Goal: Transaction & Acquisition: Obtain resource

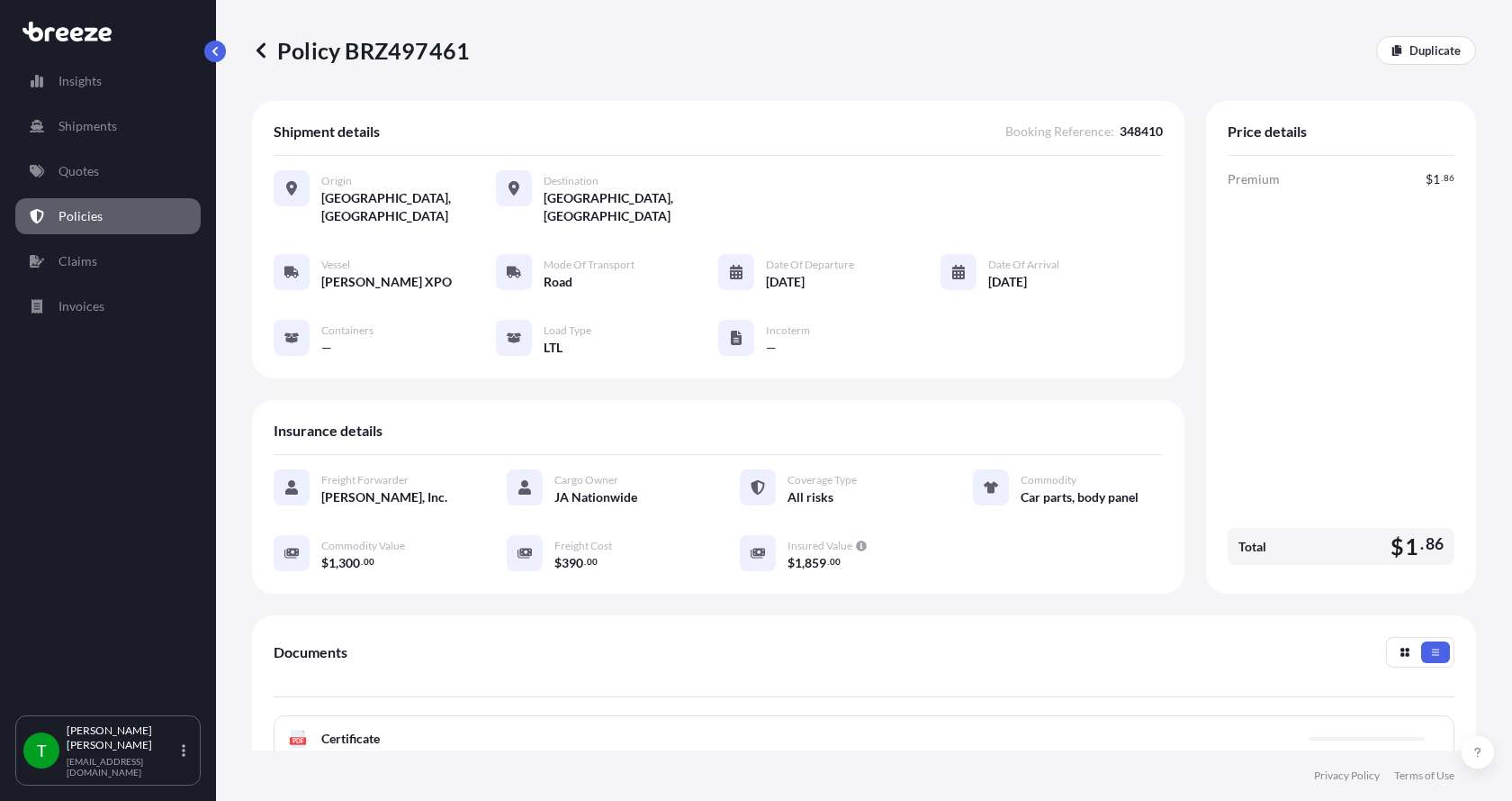
scroll to position [282, 0]
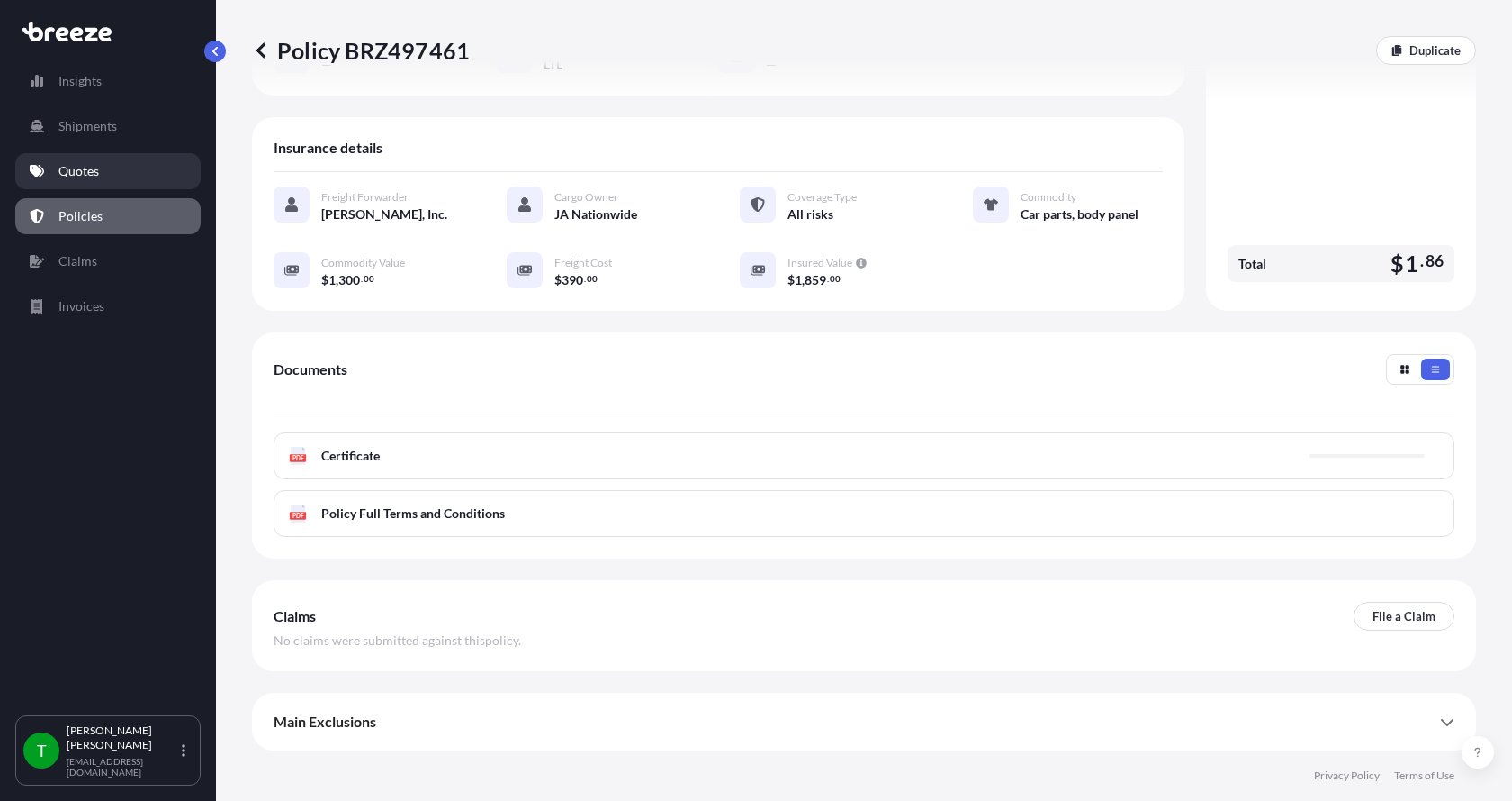
click at [70, 171] on p "Quotes" at bounding box center [78, 171] width 40 height 18
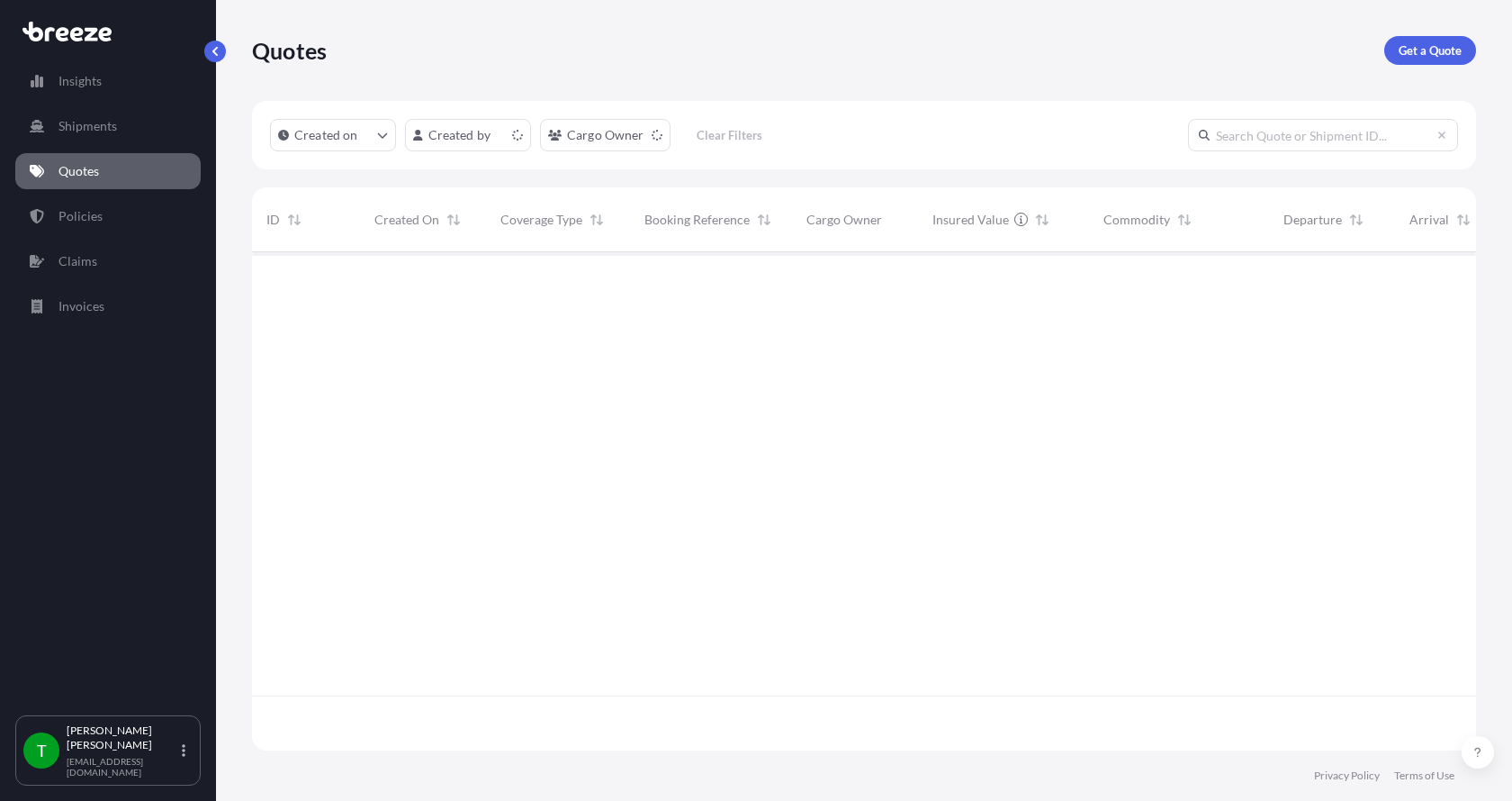
scroll to position [495, 1211]
click at [1441, 46] on p "Get a Quote" at bounding box center [1430, 50] width 63 height 18
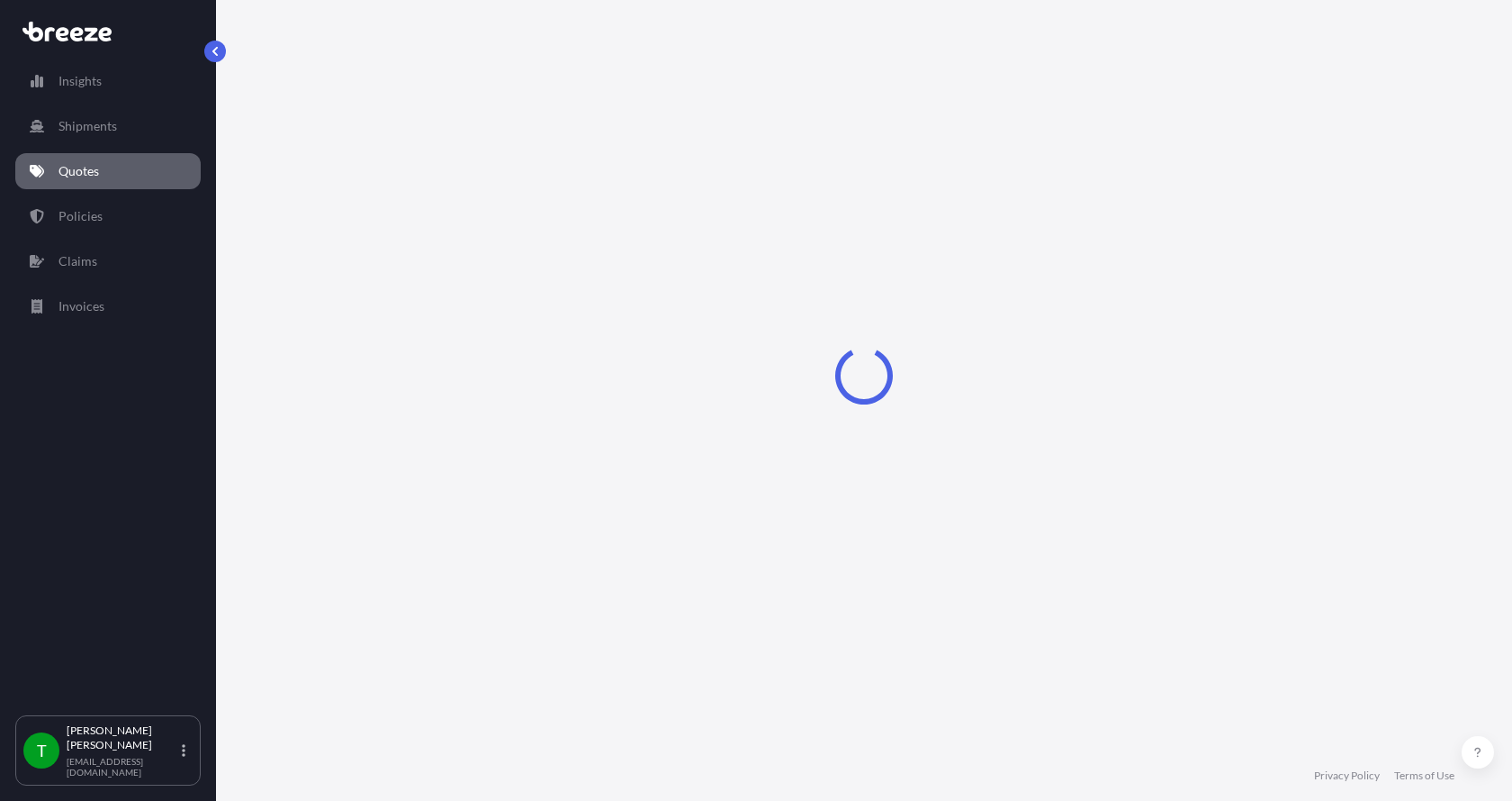
select select "Sea"
select select "1"
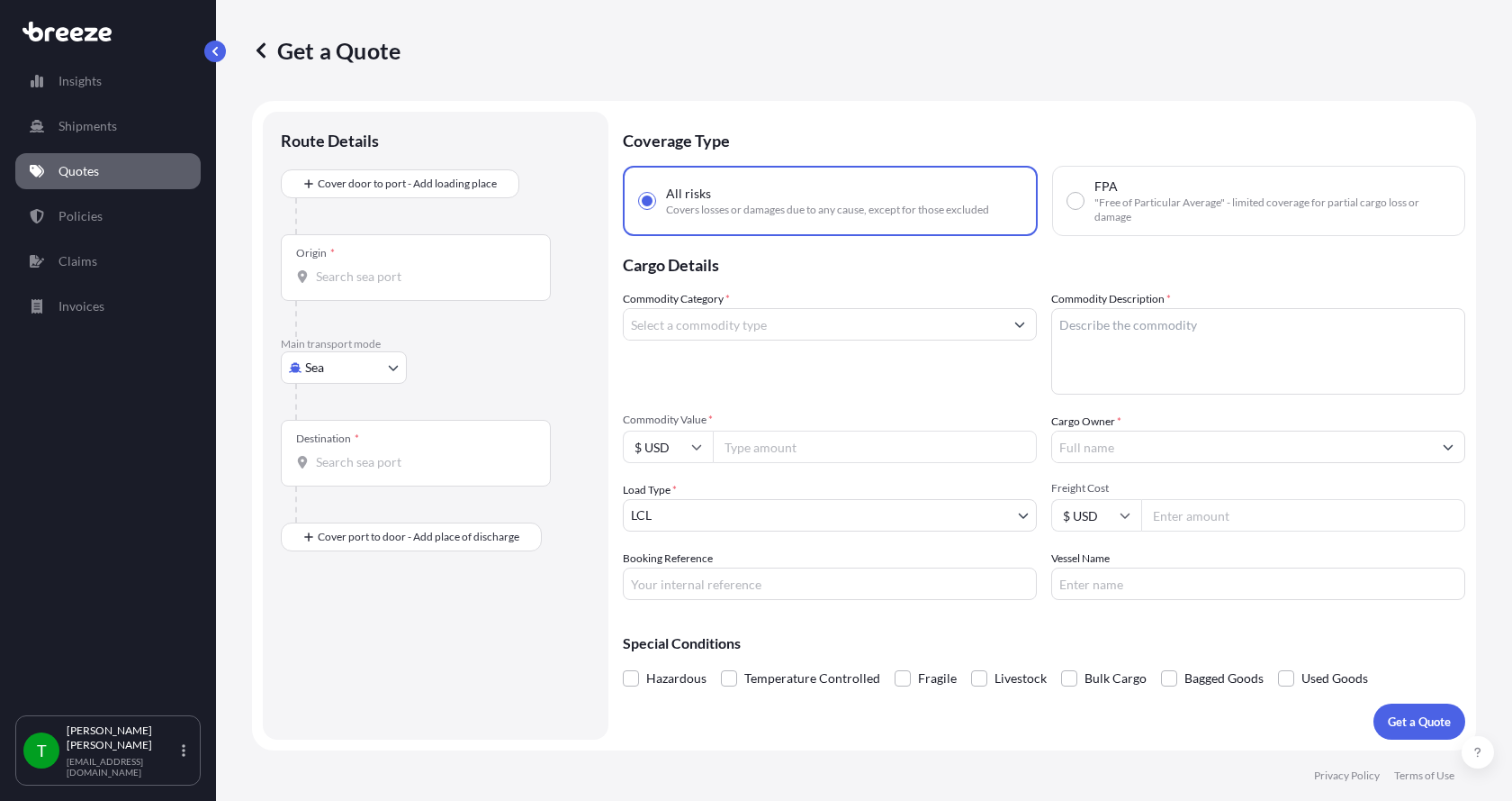
click at [304, 365] on body "Insights Shipments Quotes Policies Claims Invoices T [PERSON_NAME] [EMAIL_ADDRE…" at bounding box center [756, 400] width 1512 height 801
click at [321, 484] on span "Road" at bounding box center [330, 479] width 29 height 18
select select "Road"
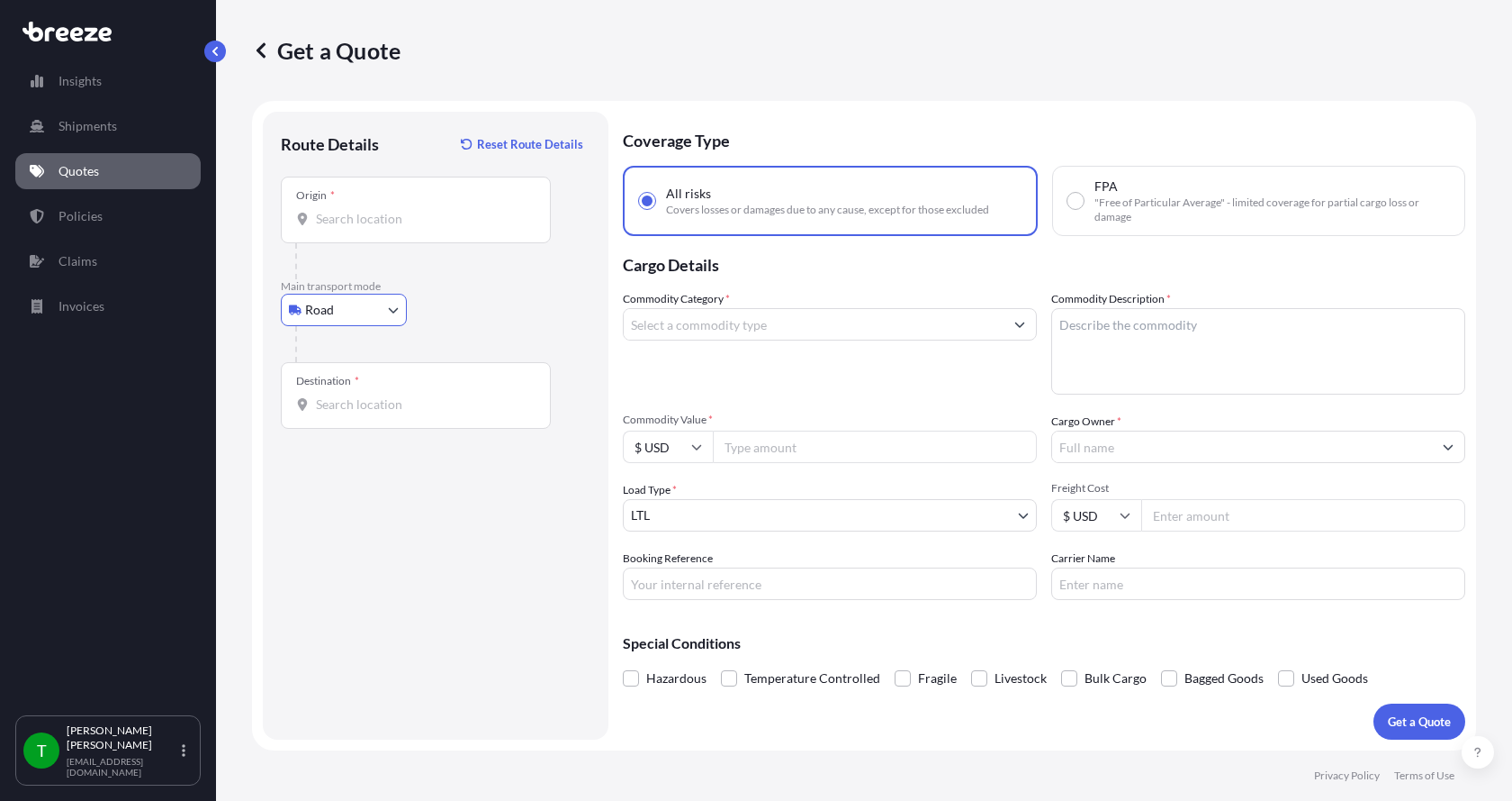
click at [354, 221] on input "Origin *" at bounding box center [422, 219] width 212 height 18
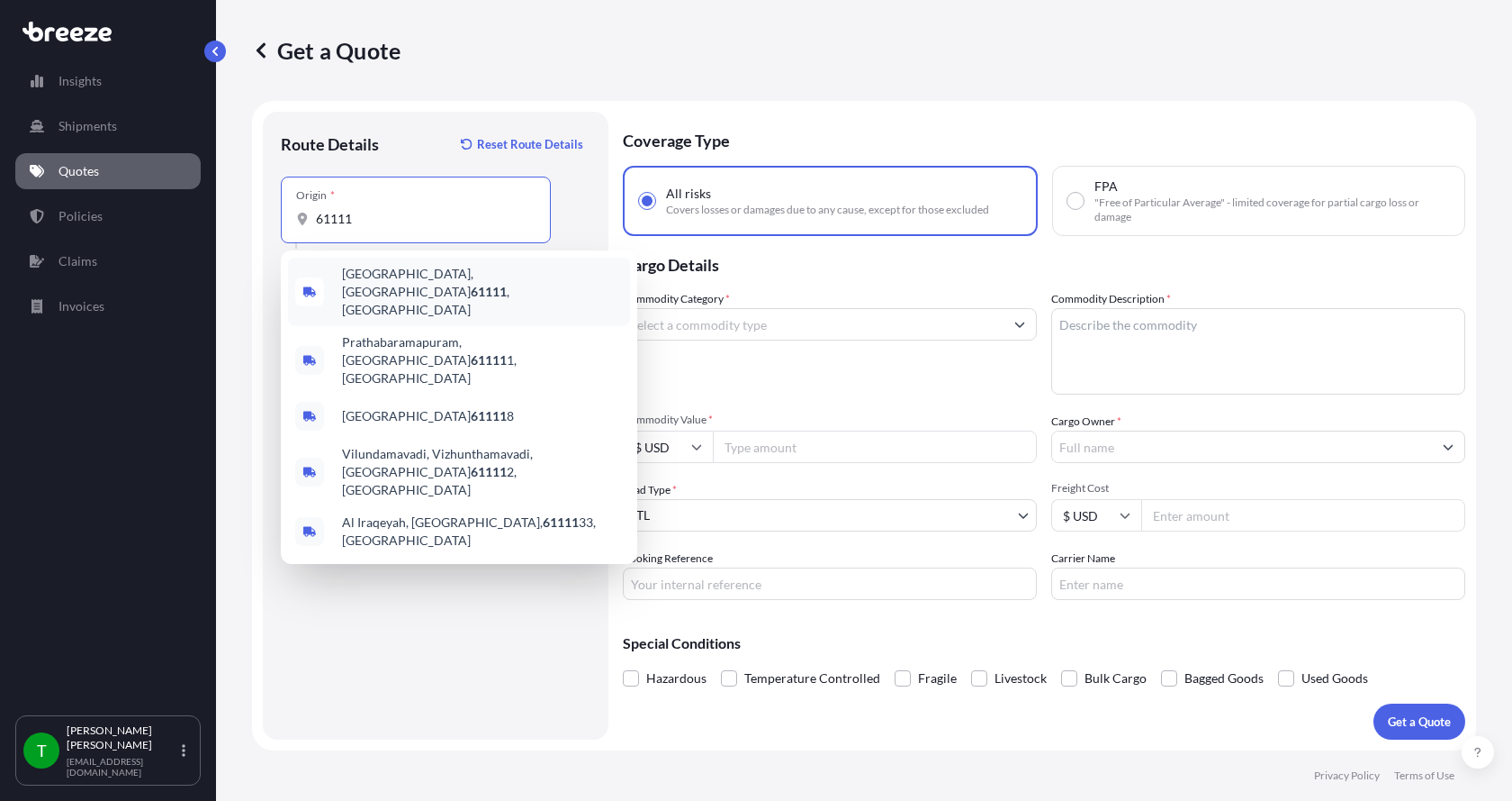
click at [393, 273] on span "[GEOGRAPHIC_DATA] , [GEOGRAPHIC_DATA]" at bounding box center [483, 292] width 281 height 54
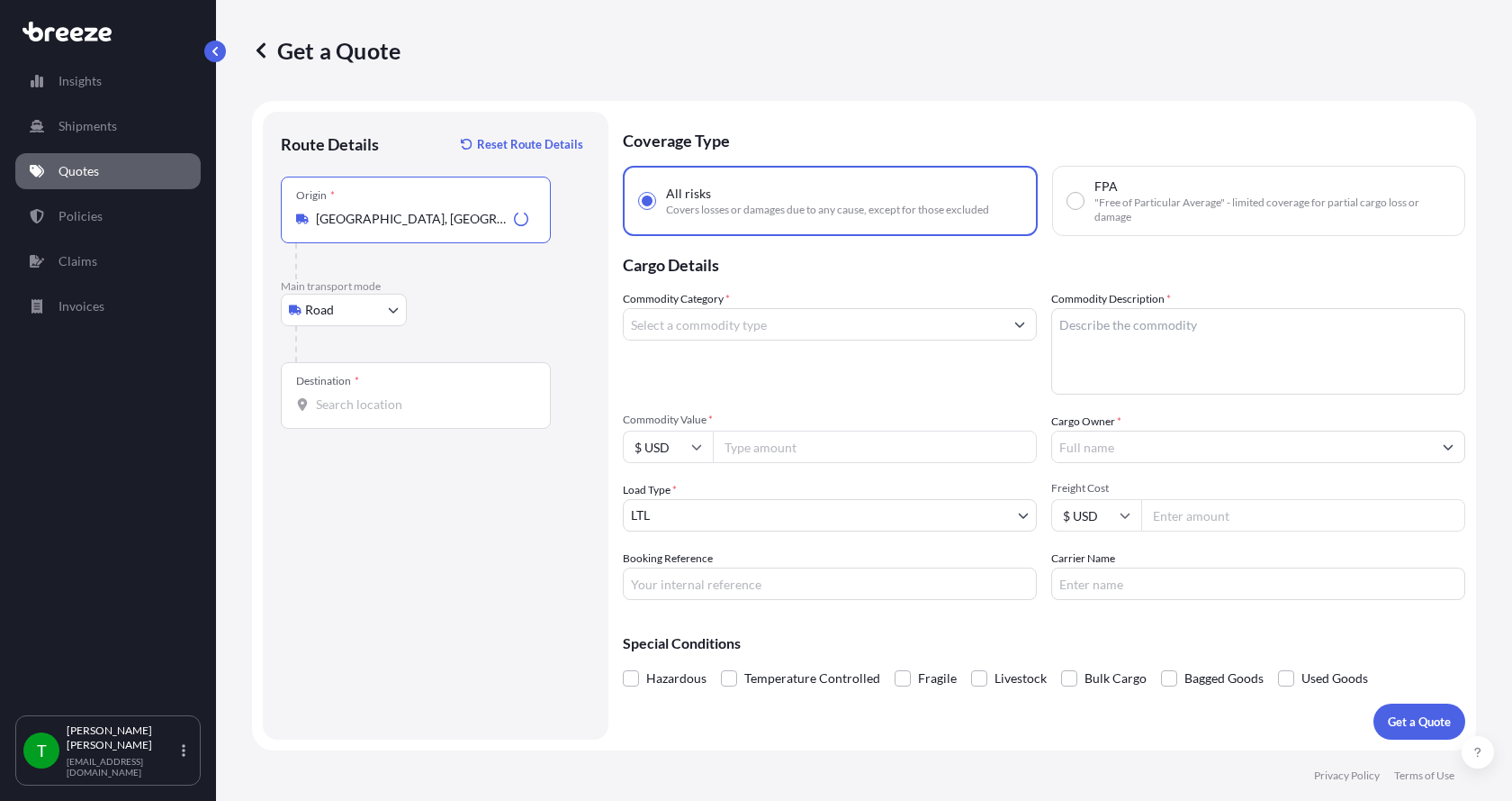
type input "[GEOGRAPHIC_DATA], [GEOGRAPHIC_DATA]"
click at [324, 403] on input "Destination *" at bounding box center [422, 405] width 212 height 18
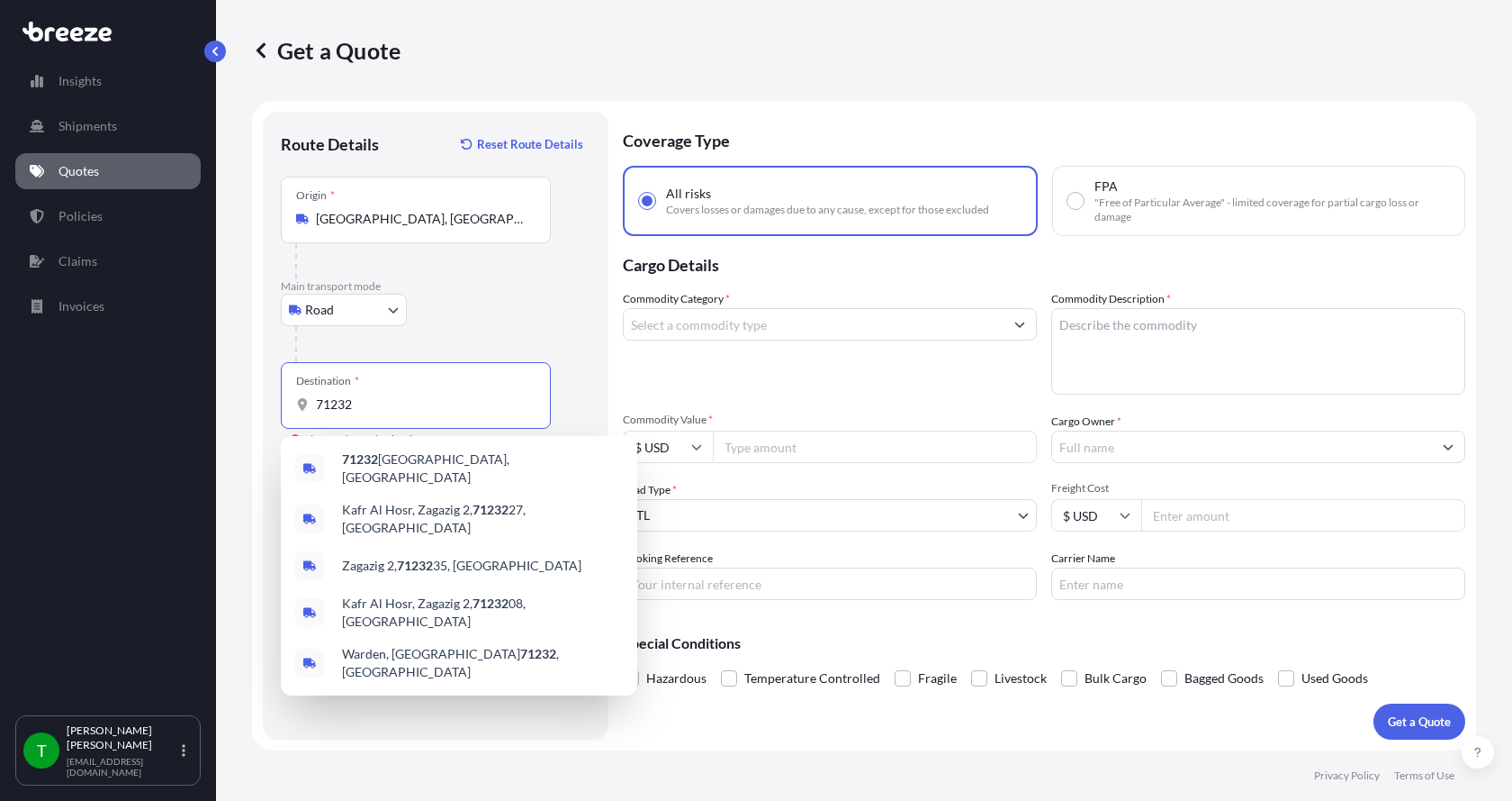
drag, startPoint x: 365, startPoint y: 398, endPoint x: 313, endPoint y: 393, distance: 52.2
click at [313, 393] on div "Destination * 71232" at bounding box center [415, 395] width 270 height 67
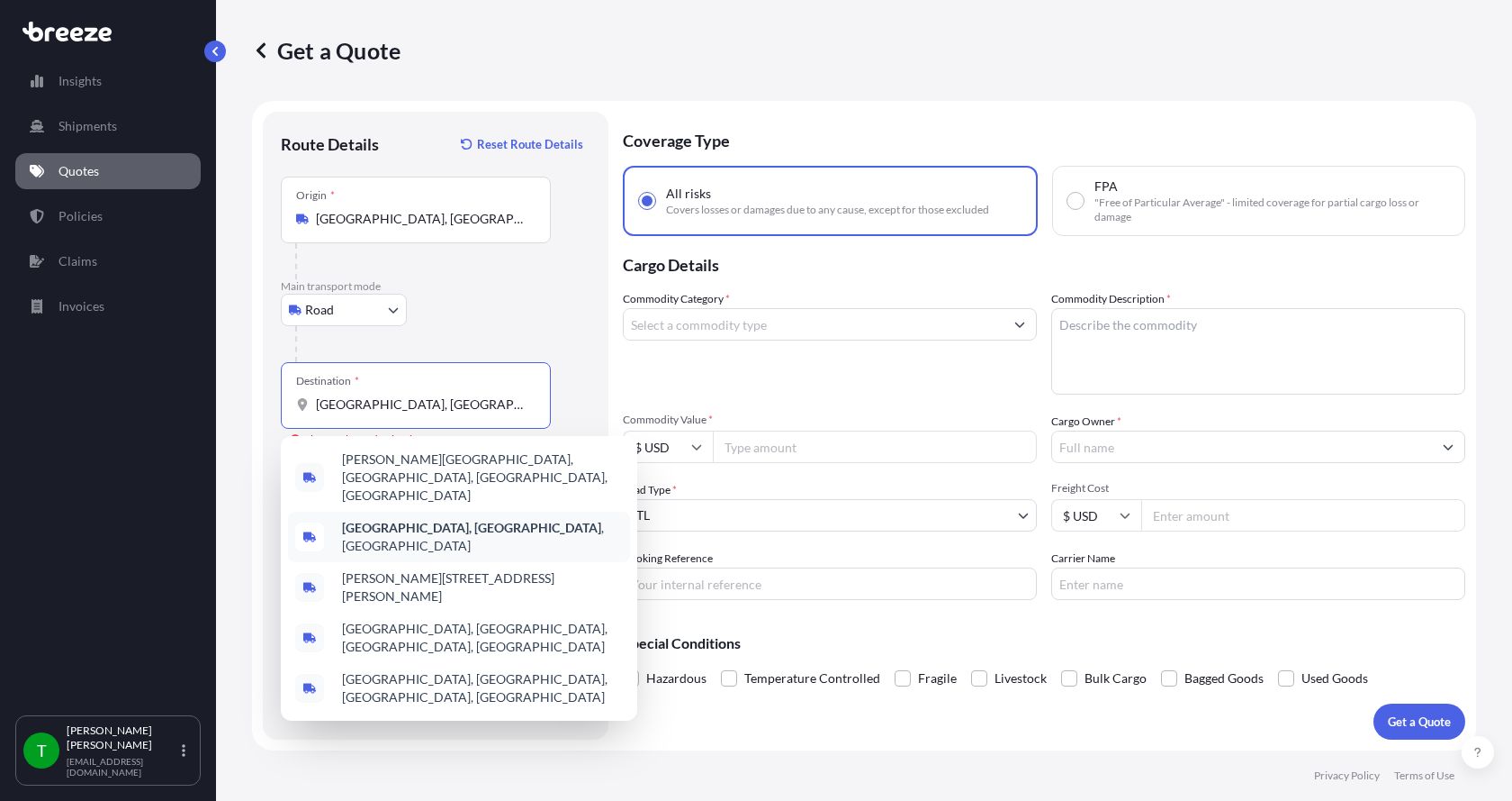
click at [367, 519] on b "[GEOGRAPHIC_DATA], [GEOGRAPHIC_DATA]" at bounding box center [472, 527] width 260 height 15
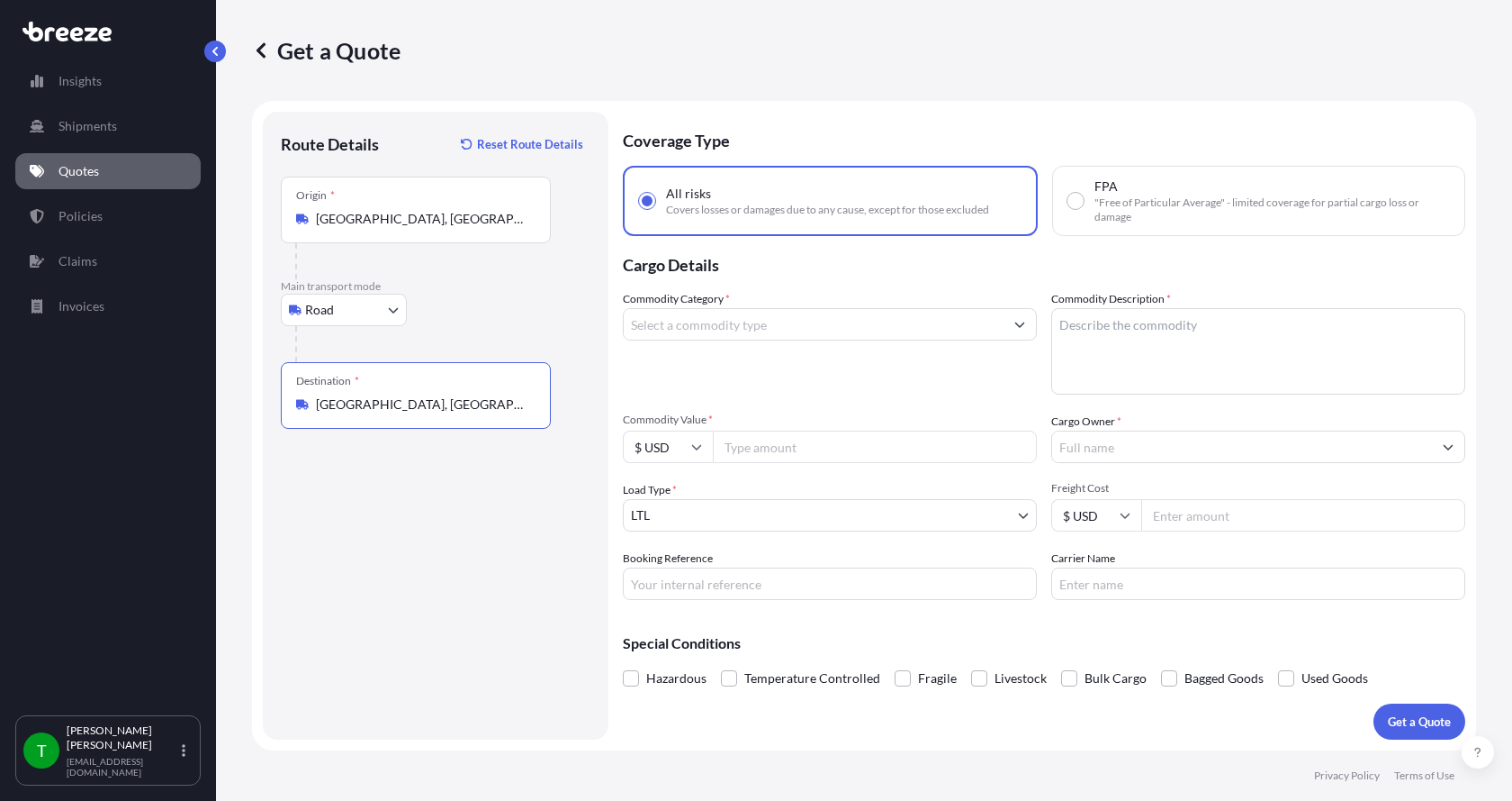
type input "[GEOGRAPHIC_DATA], [GEOGRAPHIC_DATA], [GEOGRAPHIC_DATA]"
click at [759, 324] on input "Commodity Category *" at bounding box center [813, 324] width 380 height 33
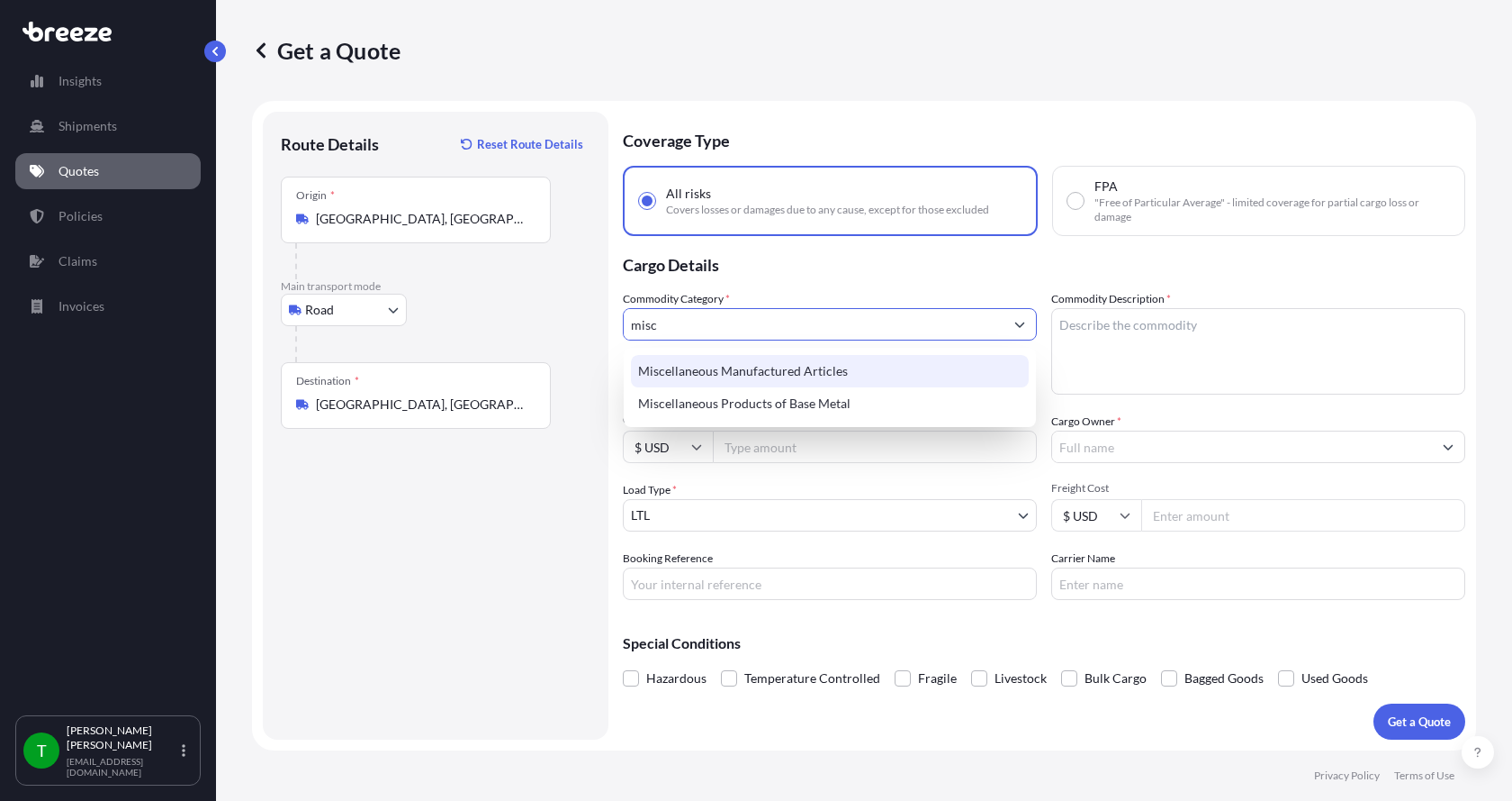
click at [770, 375] on div "Miscellaneous Manufactured Articles" at bounding box center [830, 371] width 398 height 33
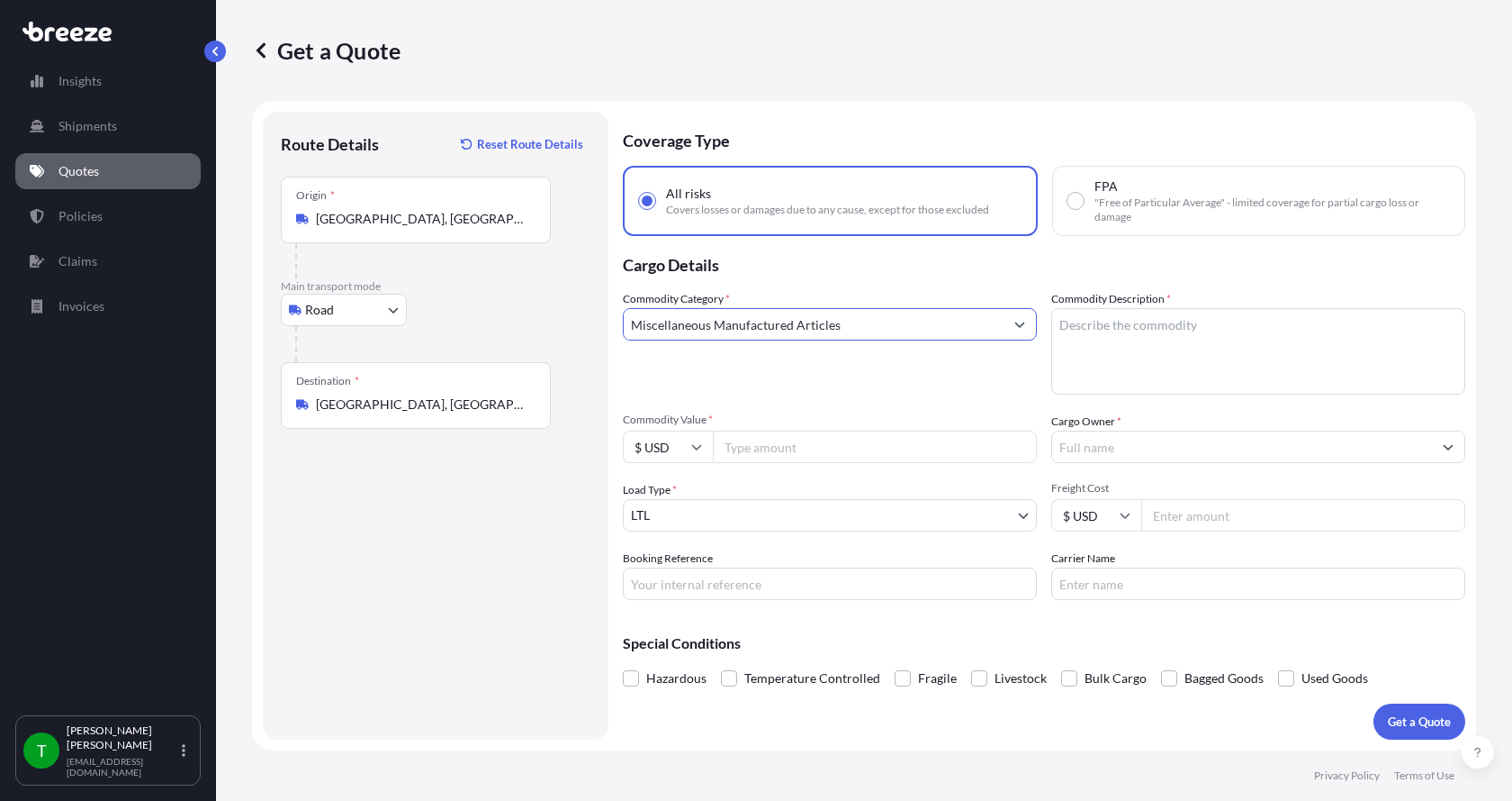
type input "Miscellaneous Manufactured Articles"
click at [1108, 326] on textarea "Commodity Description *" at bounding box center [1258, 351] width 414 height 87
type textarea "Actuator Assy"
click at [811, 457] on input "Commodity Value *" at bounding box center [875, 447] width 324 height 33
click at [790, 447] on input "Commodity Value *" at bounding box center [875, 447] width 324 height 33
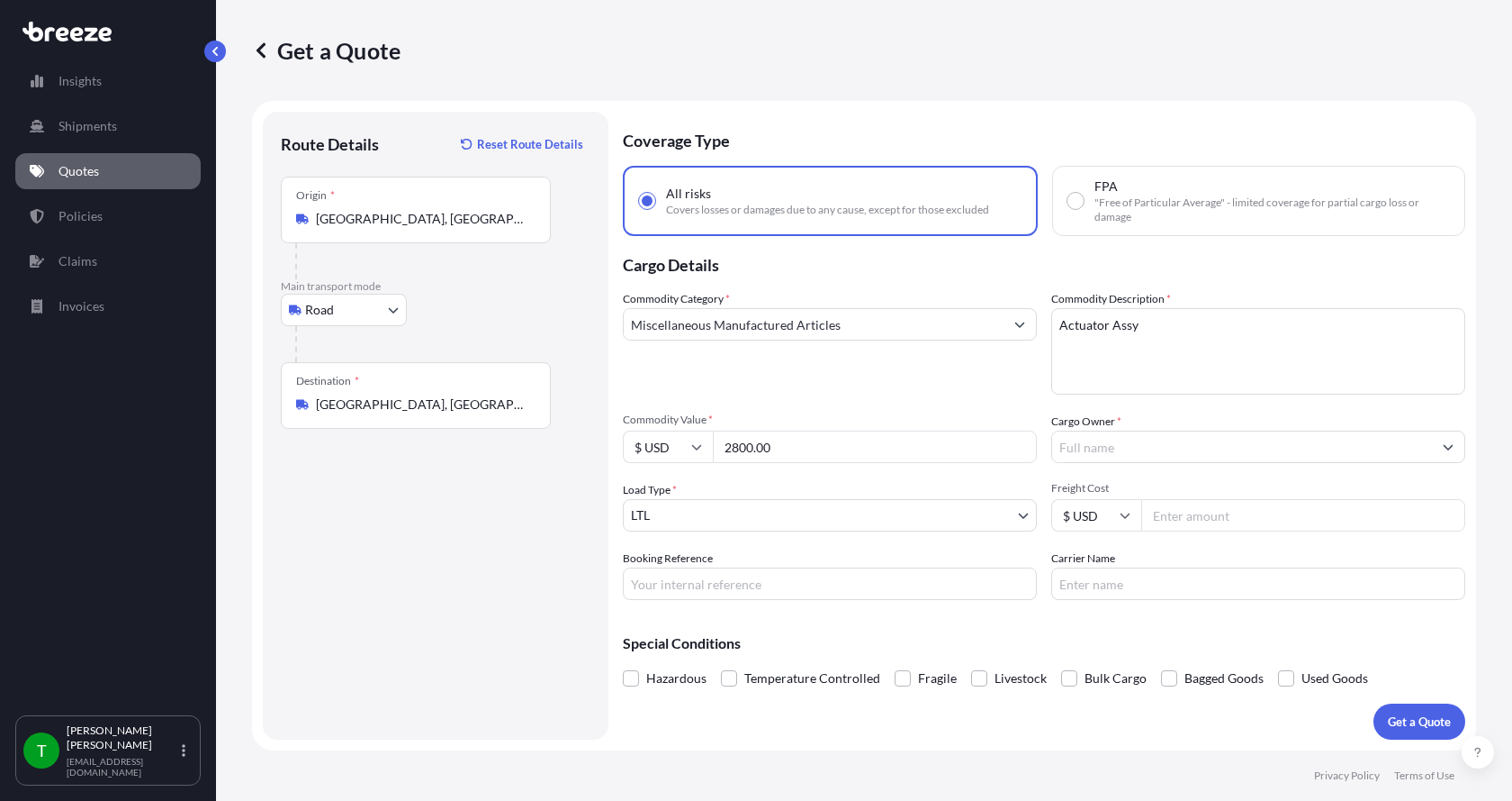
type input "2800.00"
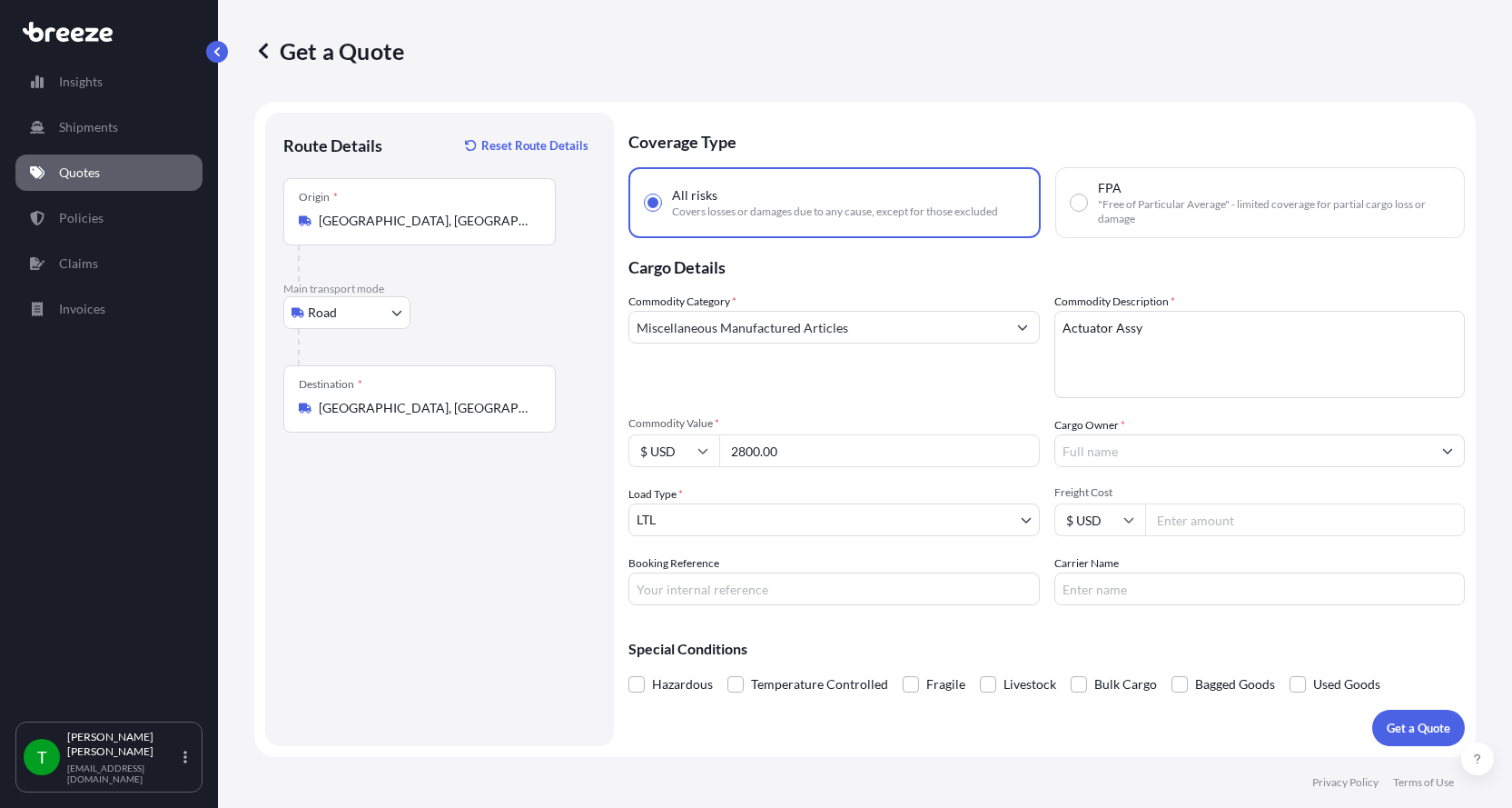
click at [1114, 444] on input "Cargo Owner *" at bounding box center [1244, 450] width 377 height 33
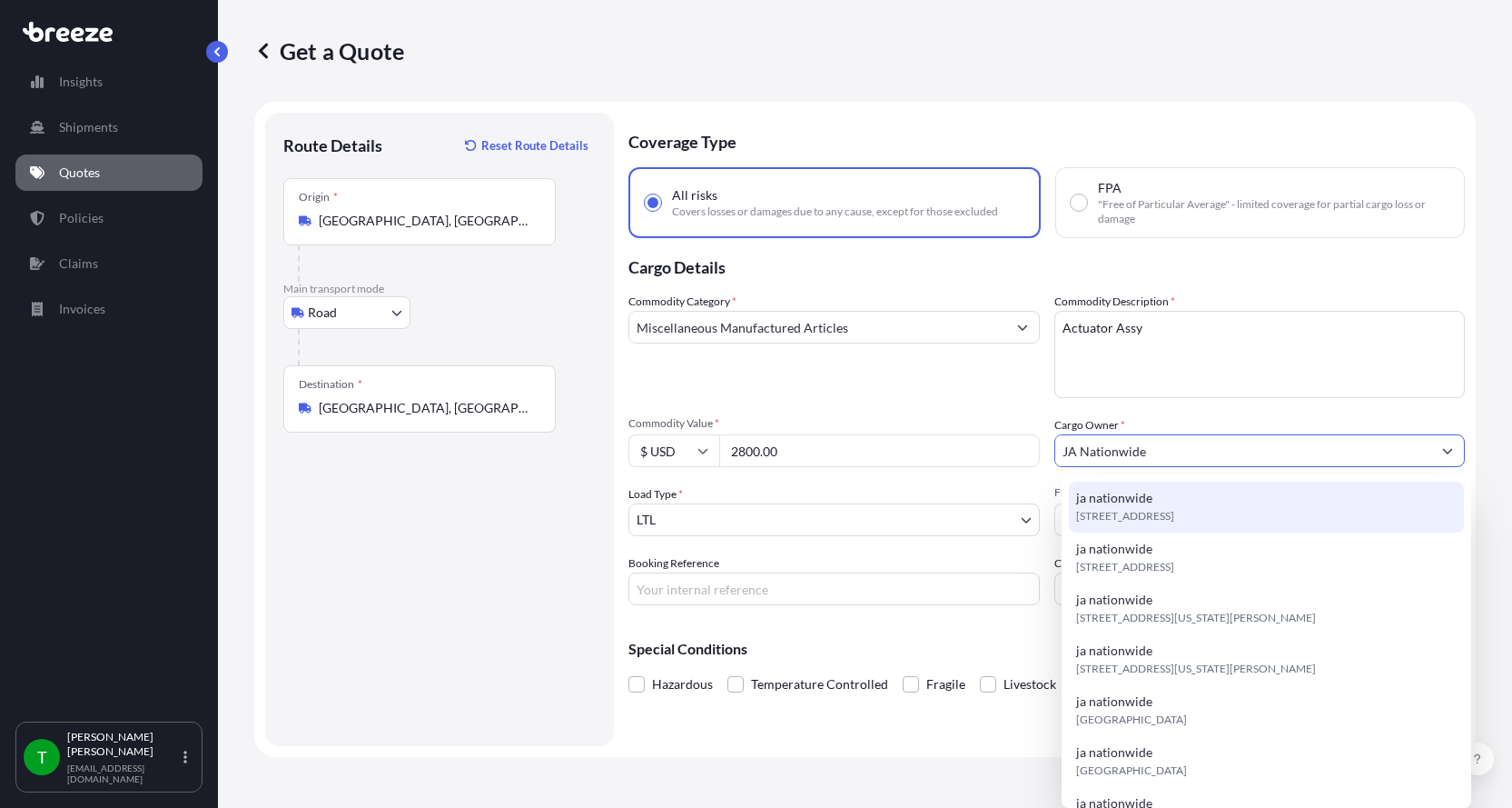
type input "JA Nationwide"
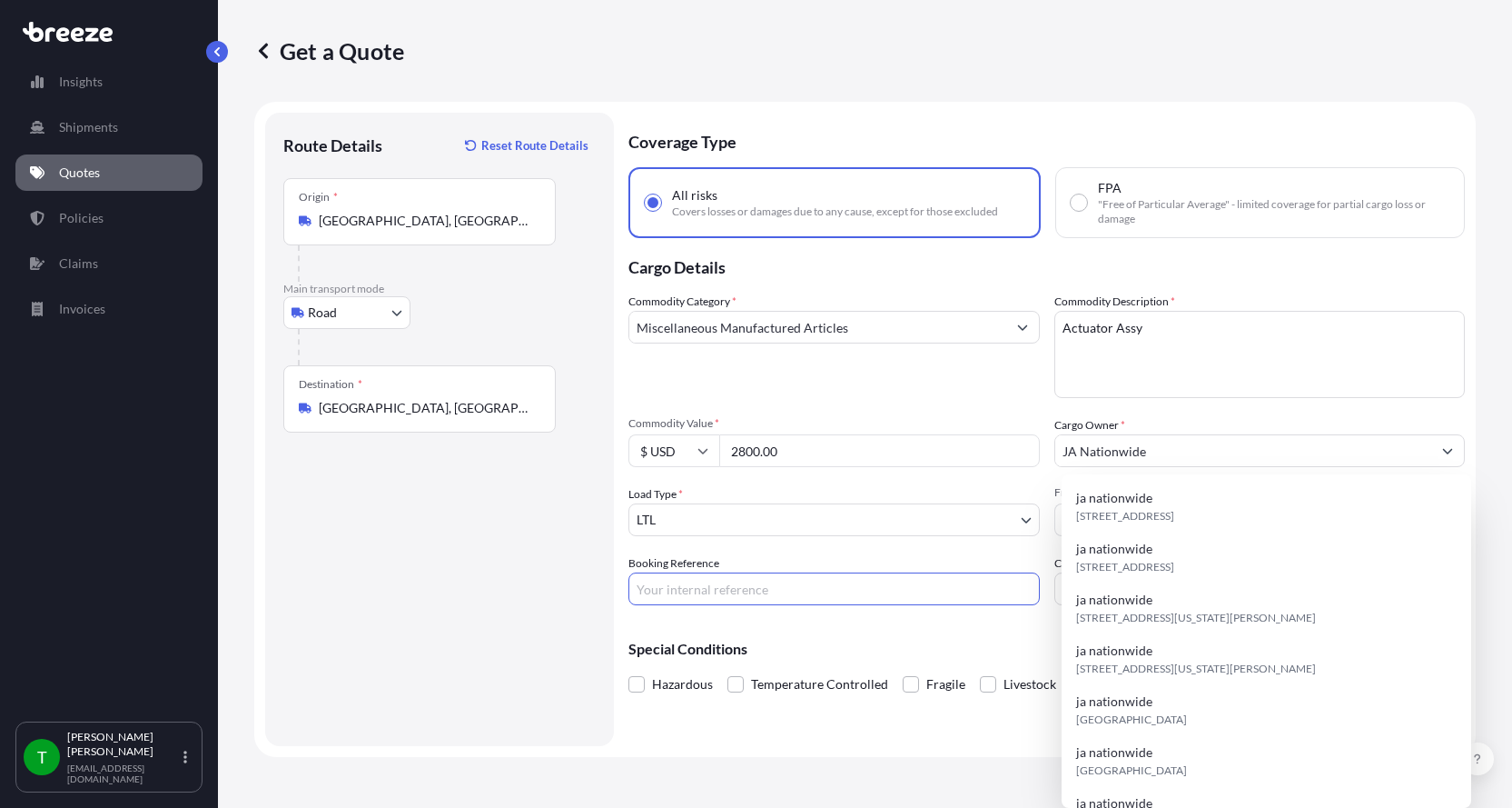
click at [762, 595] on input "Booking Reference" at bounding box center [835, 589] width 412 height 33
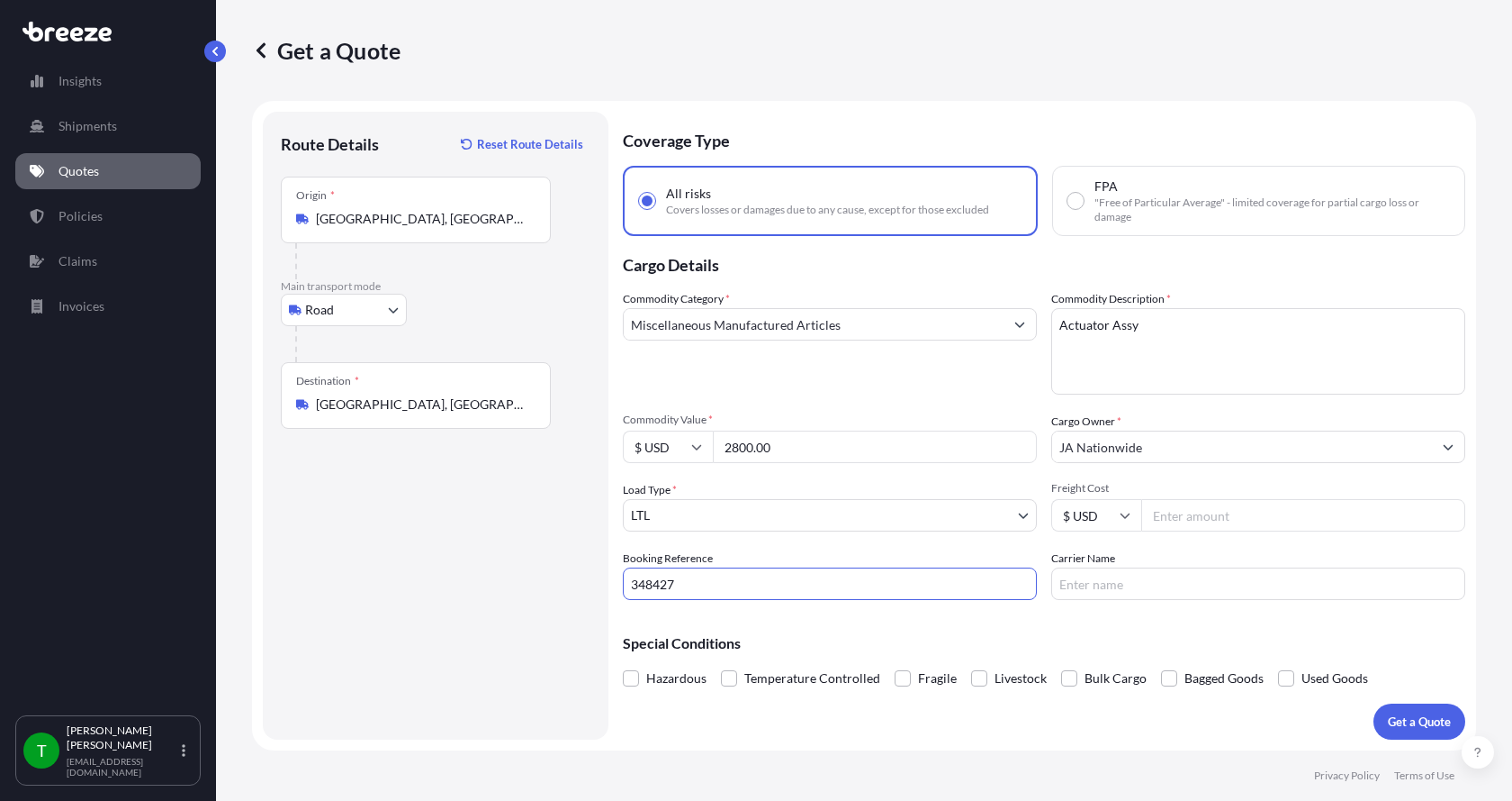
type input "348427"
click at [1232, 522] on input "Freight Cost" at bounding box center [1303, 515] width 324 height 33
type input "340.00"
click at [1183, 584] on input "Carrier Name" at bounding box center [1258, 584] width 414 height 33
type input "AAA [PERSON_NAME]"
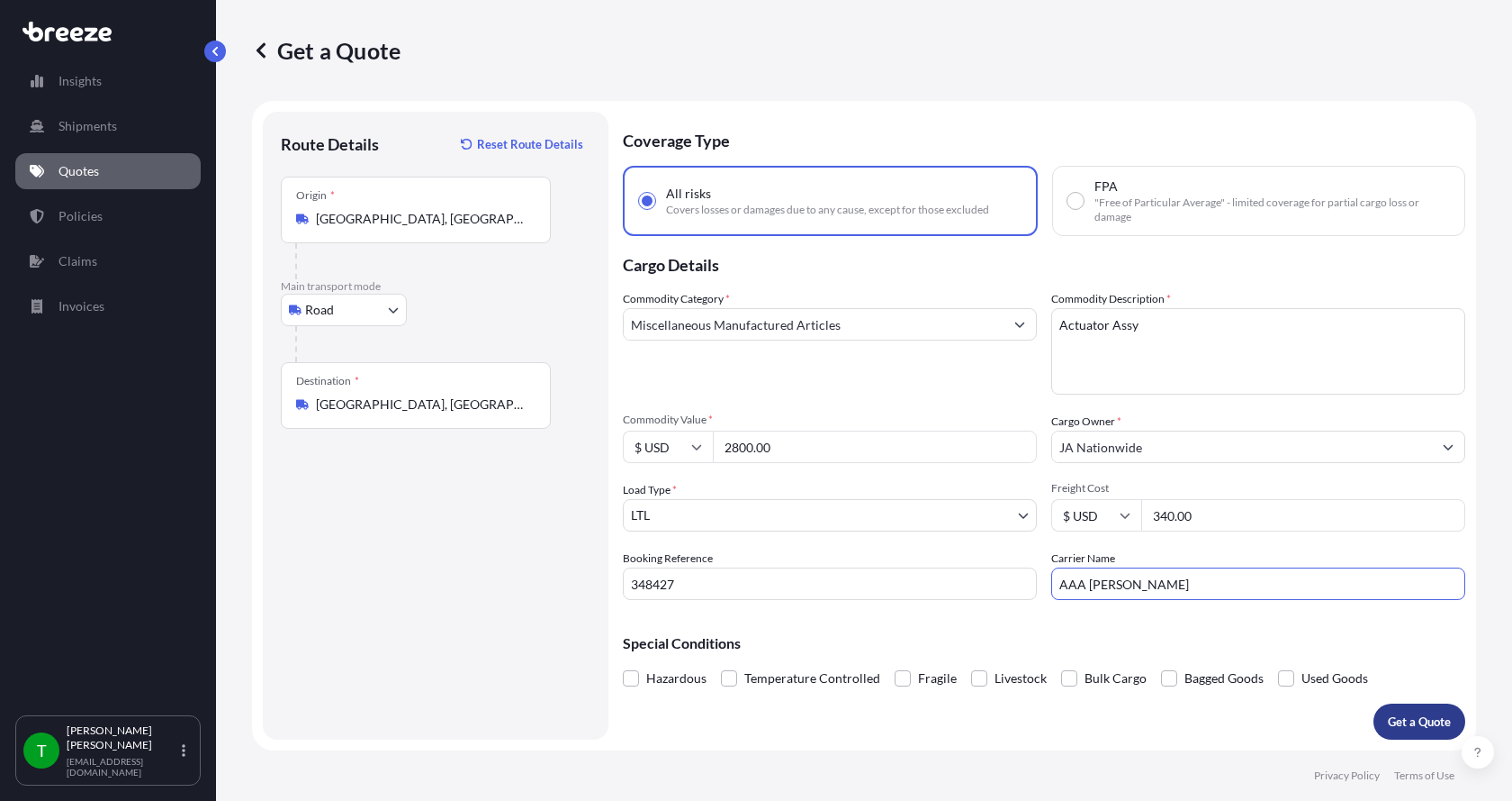
click at [1425, 717] on p "Get a Quote" at bounding box center [1419, 722] width 63 height 18
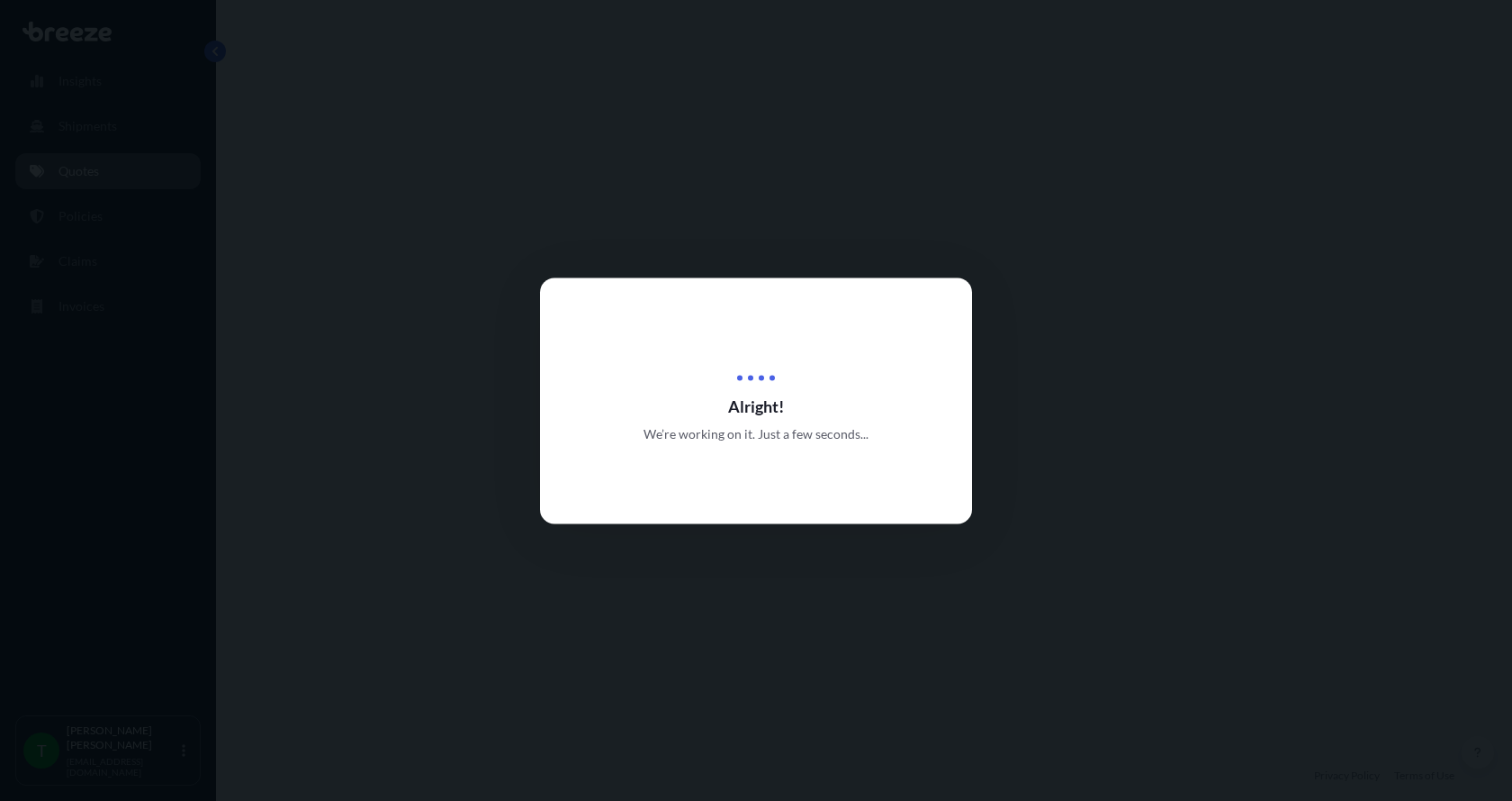
select select "Road"
select select "1"
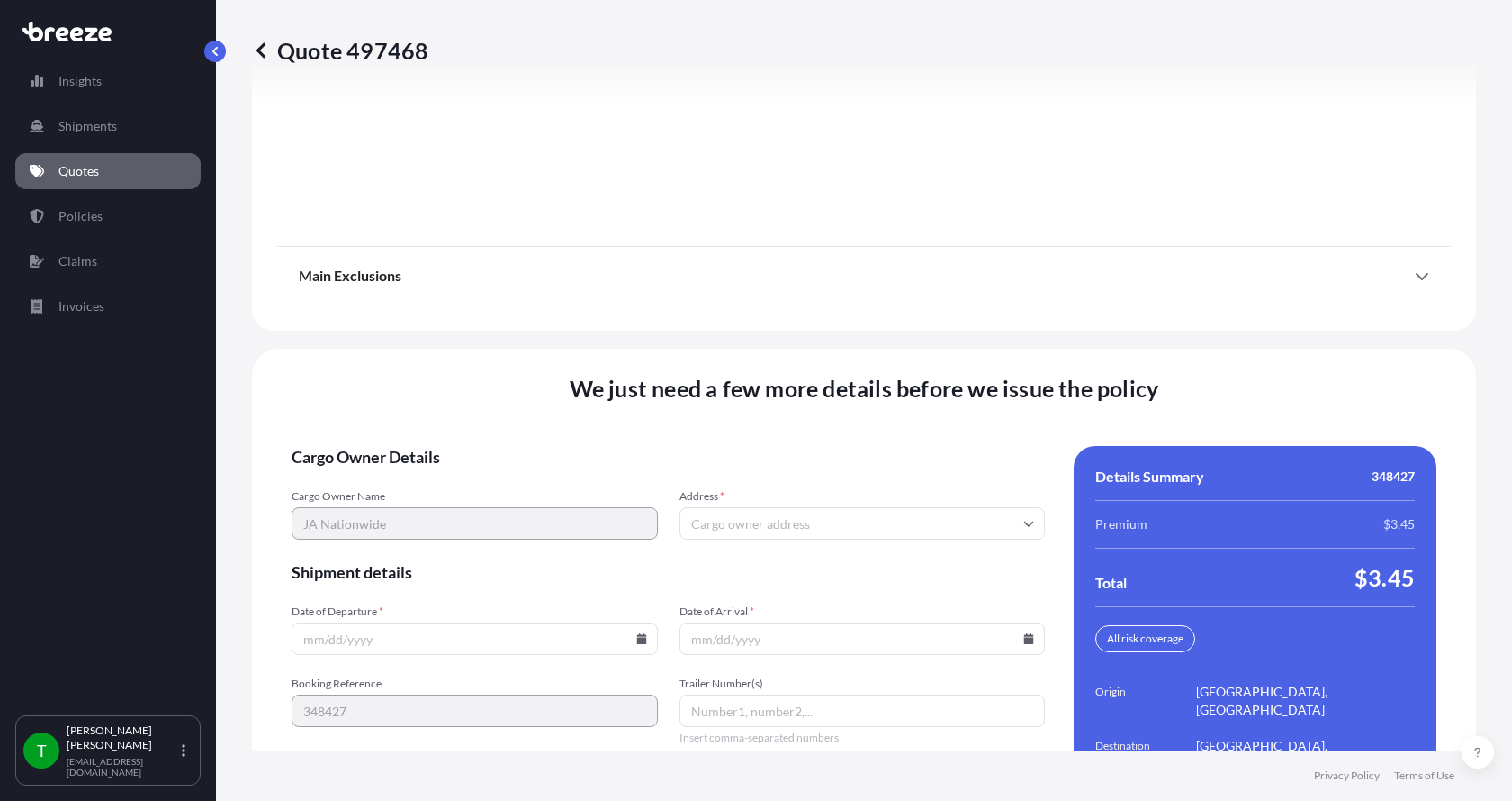
scroll to position [2369, 0]
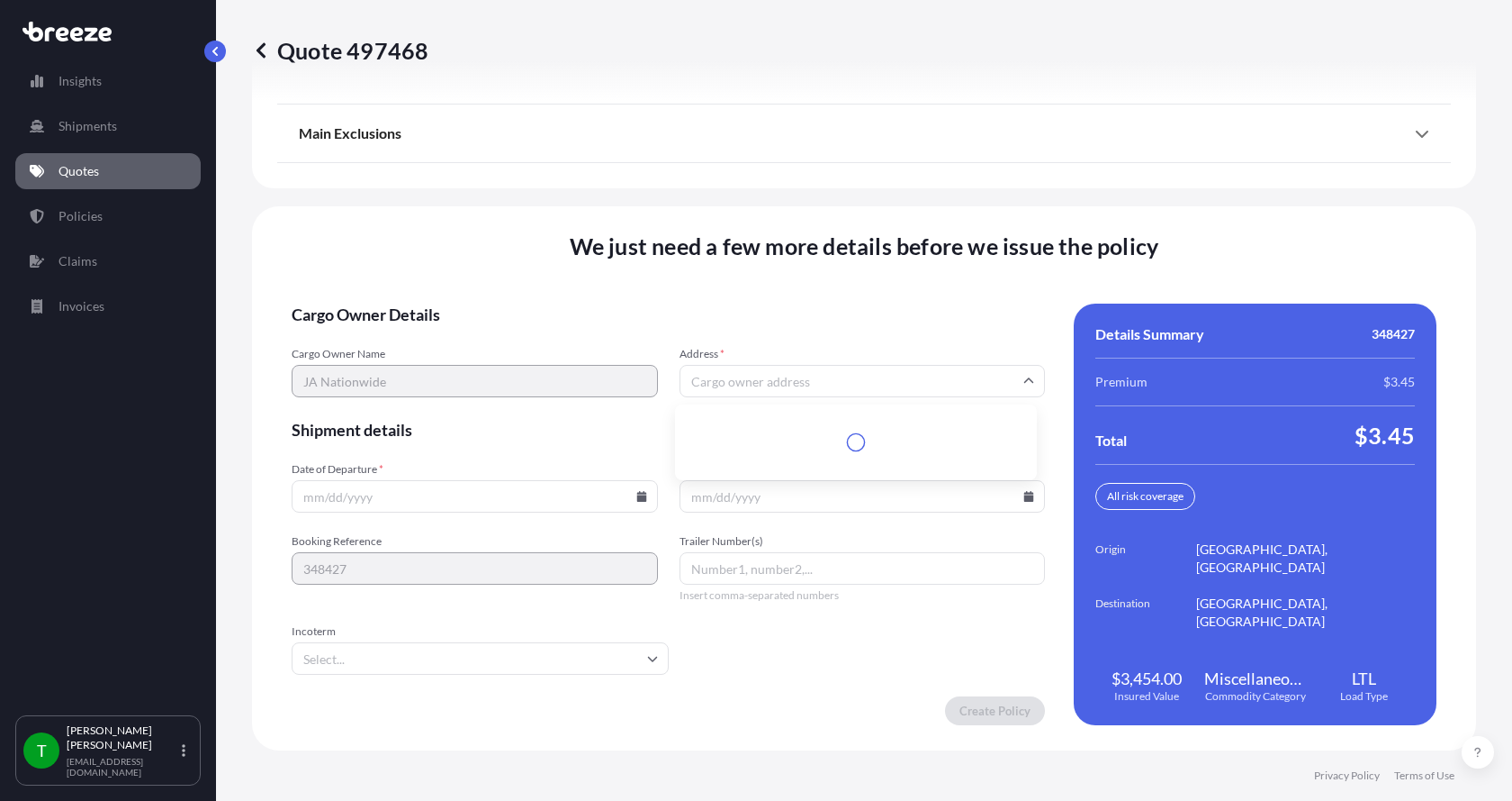
click at [816, 381] on input "Address *" at bounding box center [863, 381] width 366 height 33
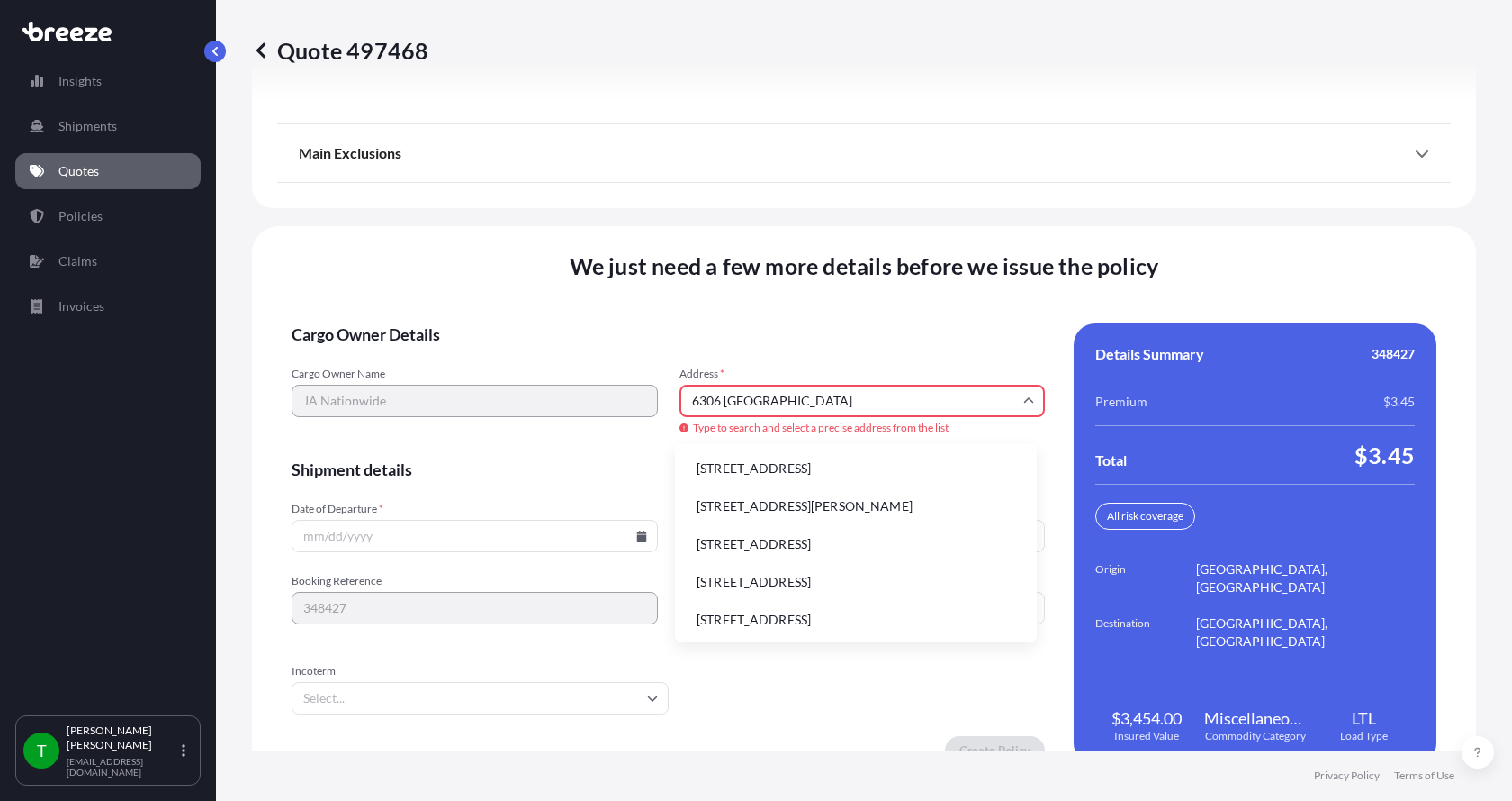
click at [775, 472] on li "[STREET_ADDRESS]" at bounding box center [855, 468] width 347 height 35
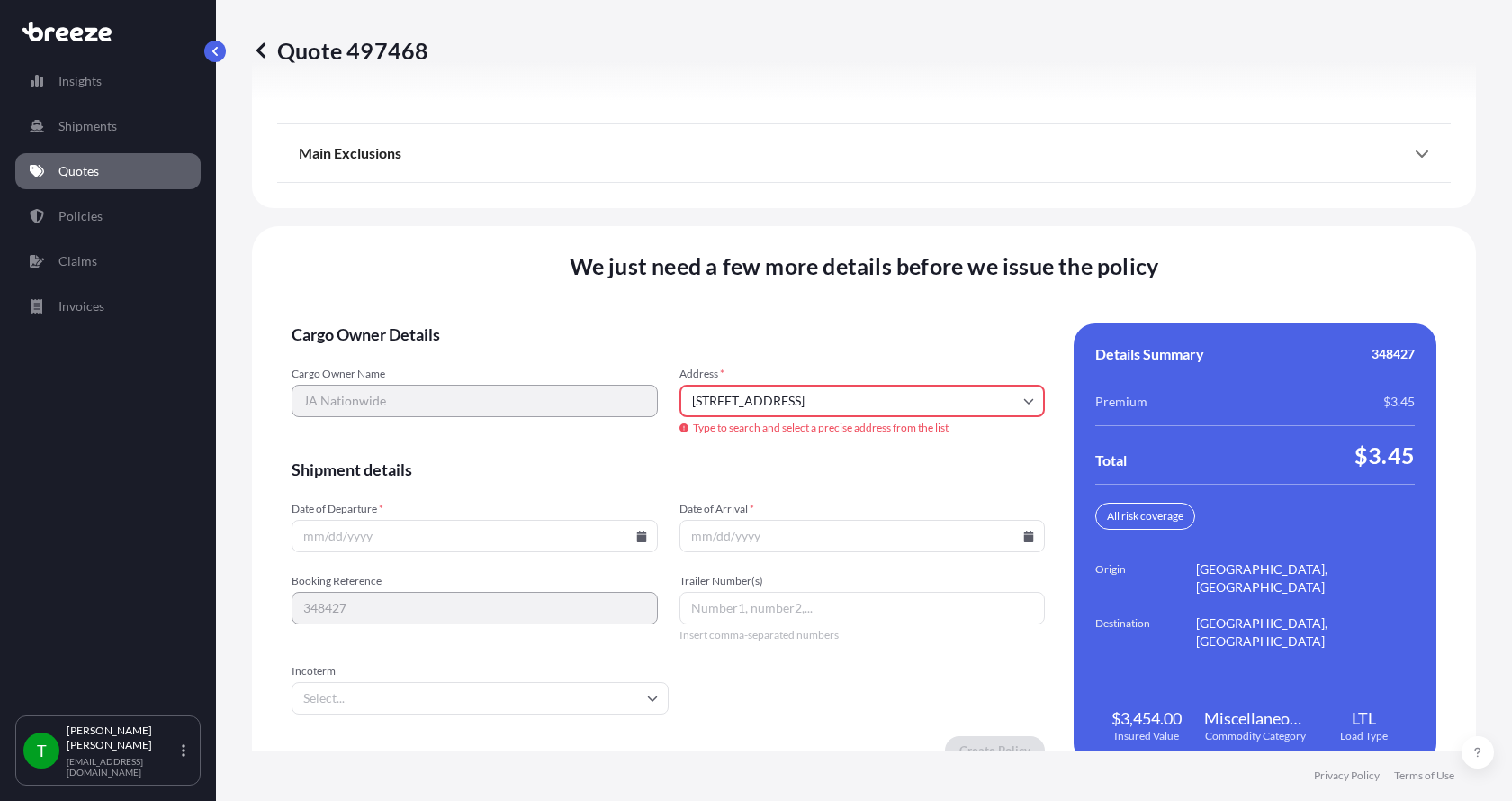
type input "[STREET_ADDRESS]"
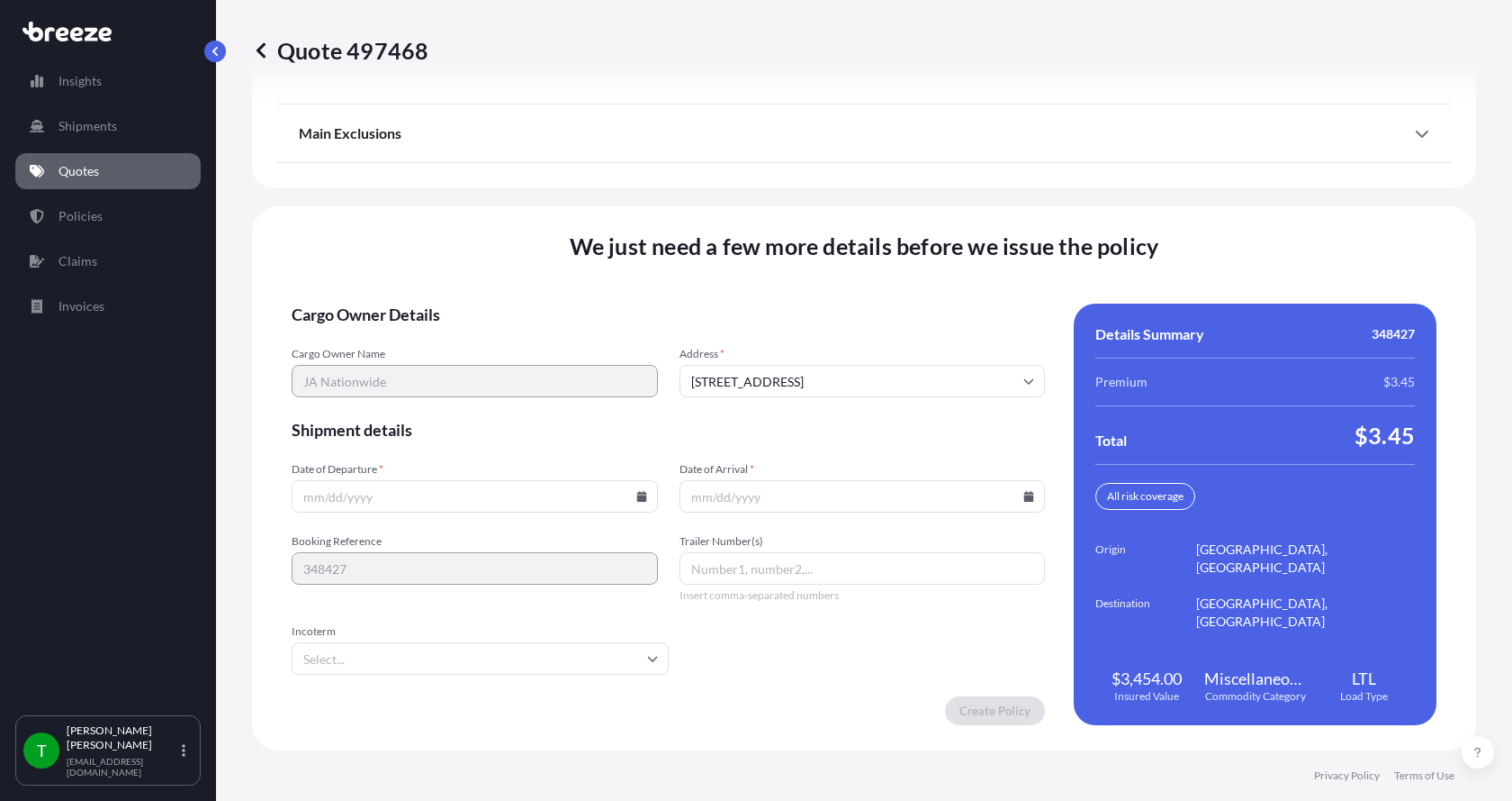
click at [638, 489] on input "Date of Departure *" at bounding box center [475, 497] width 366 height 33
click at [638, 498] on icon at bounding box center [641, 497] width 10 height 11
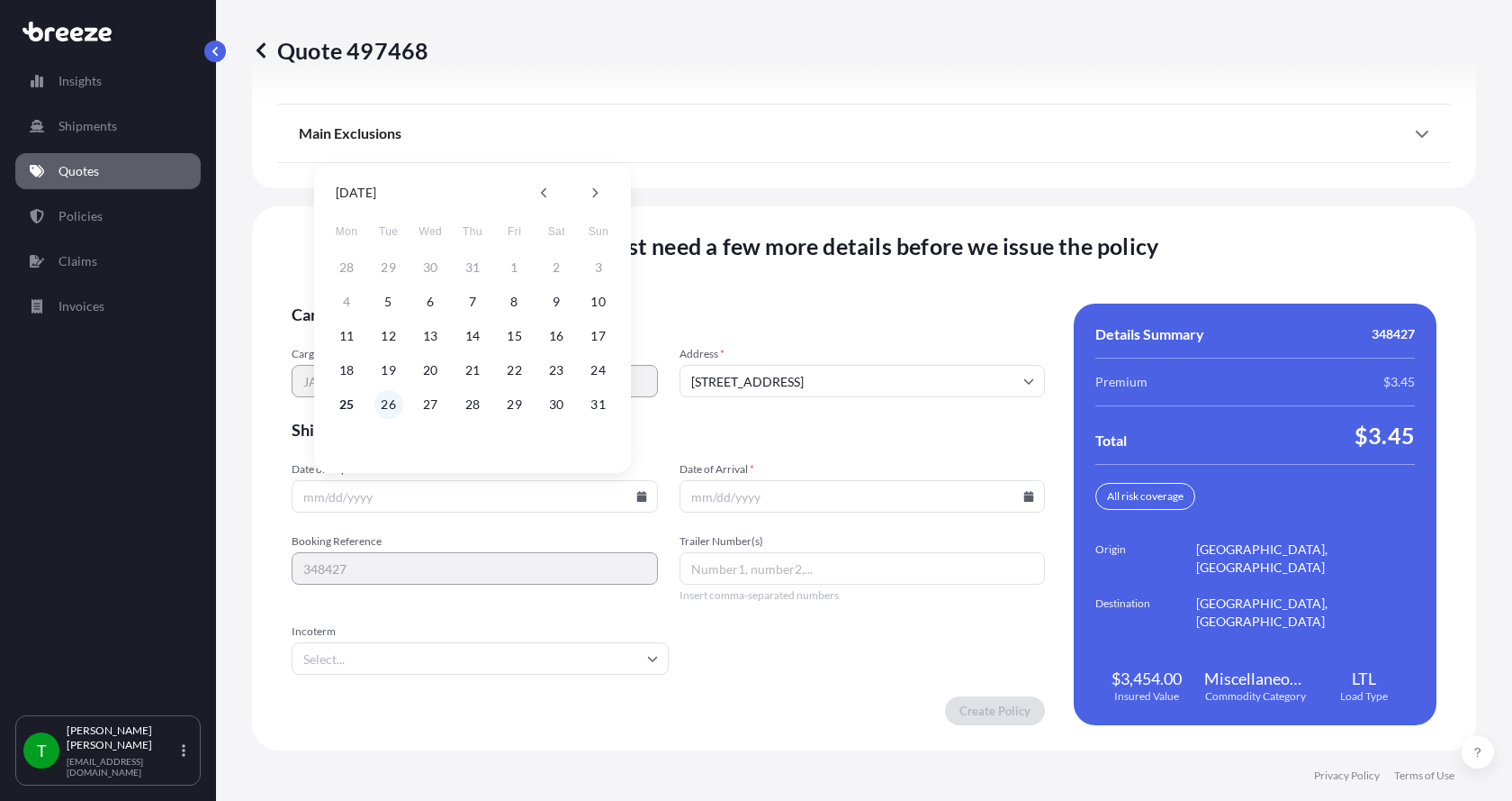
click at [383, 404] on button "26" at bounding box center [389, 405] width 29 height 29
type input "[DATE]"
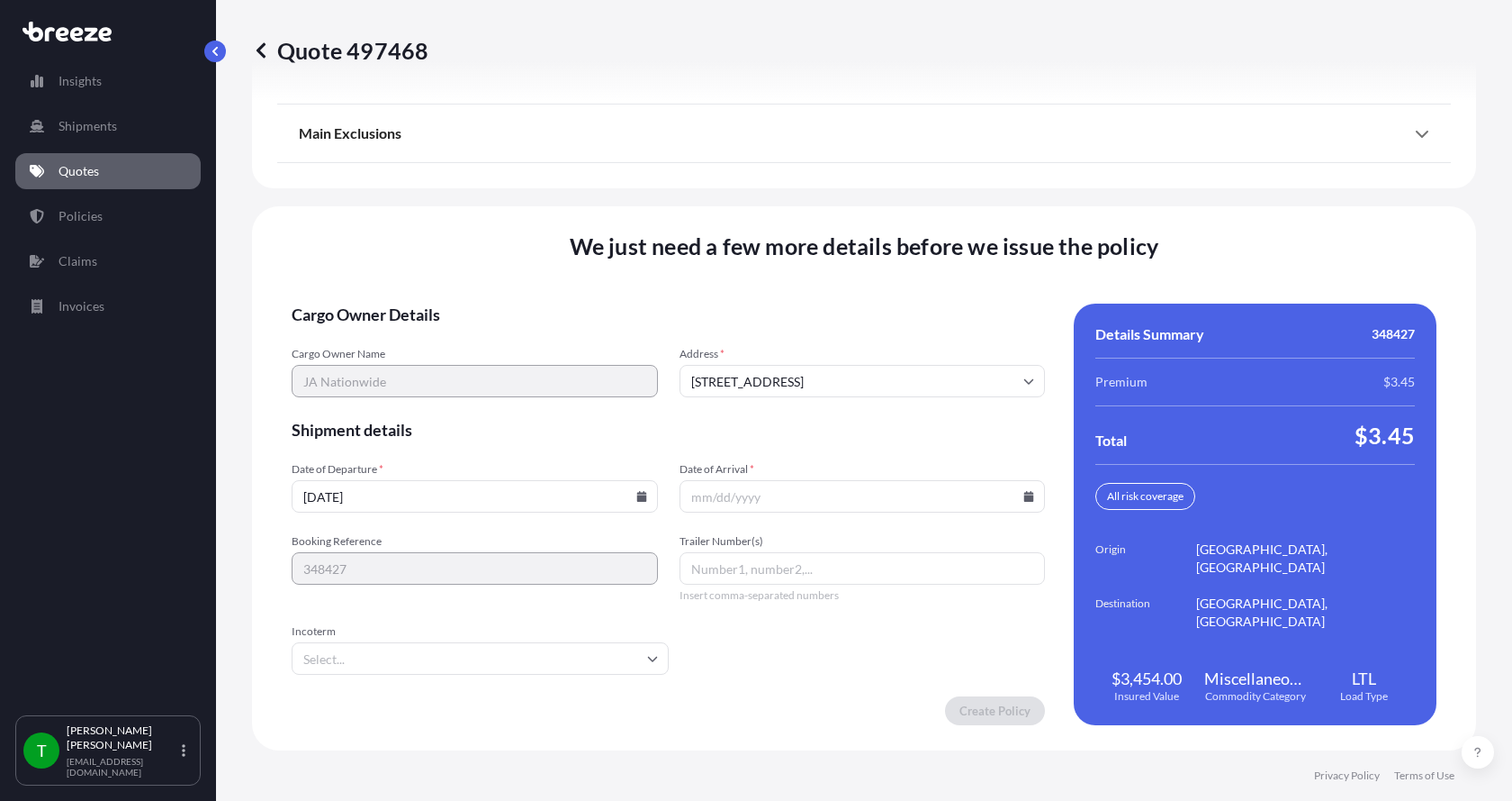
click at [399, 426] on button "26" at bounding box center [410, 434] width 22 height 16
click at [1024, 495] on icon at bounding box center [1029, 497] width 11 height 11
click at [905, 408] on button "29" at bounding box center [898, 405] width 29 height 29
type input "[DATE]"
click at [898, 426] on button "29" at bounding box center [888, 434] width 22 height 16
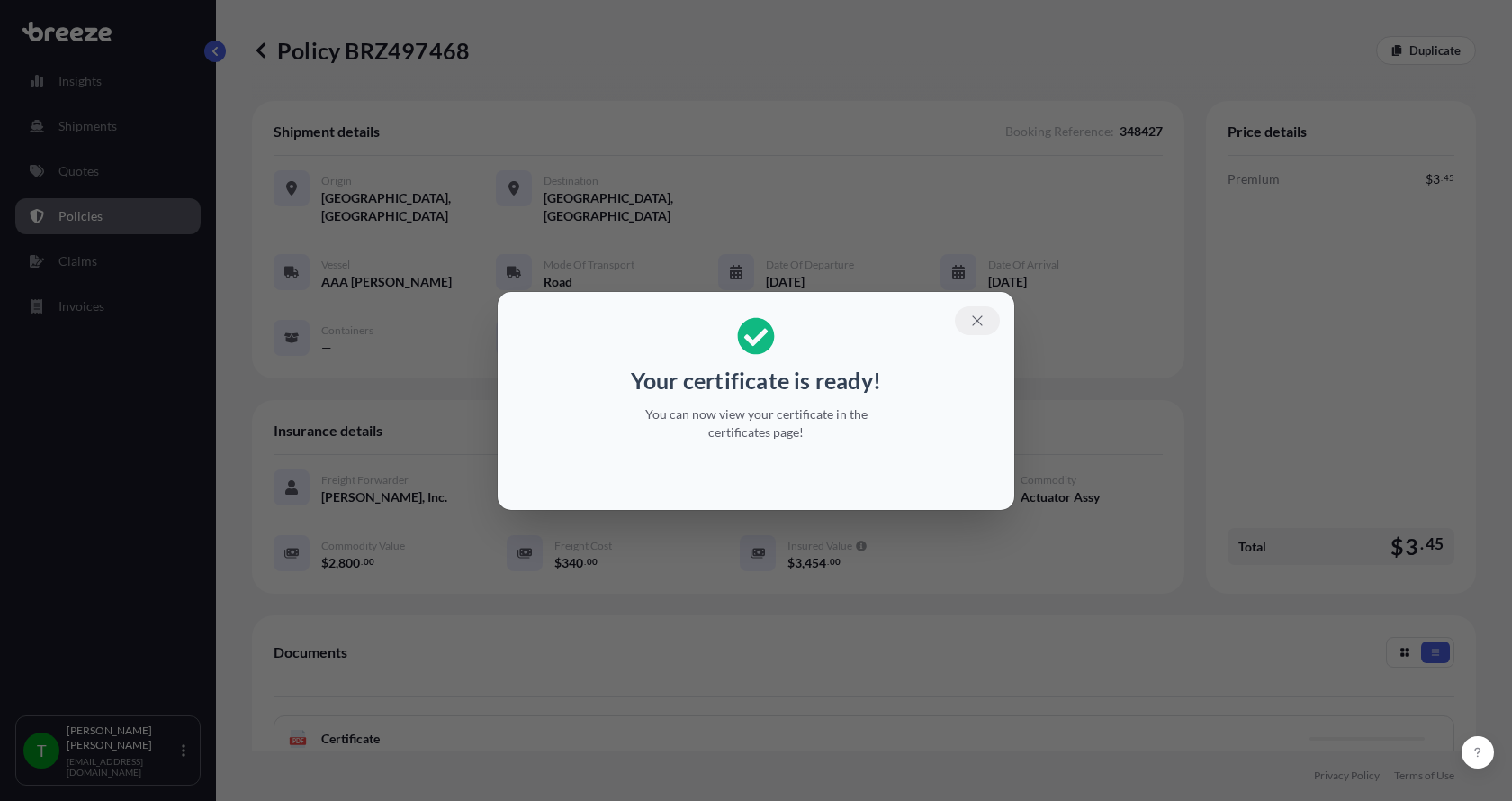
click at [983, 320] on icon "button" at bounding box center [977, 321] width 16 height 16
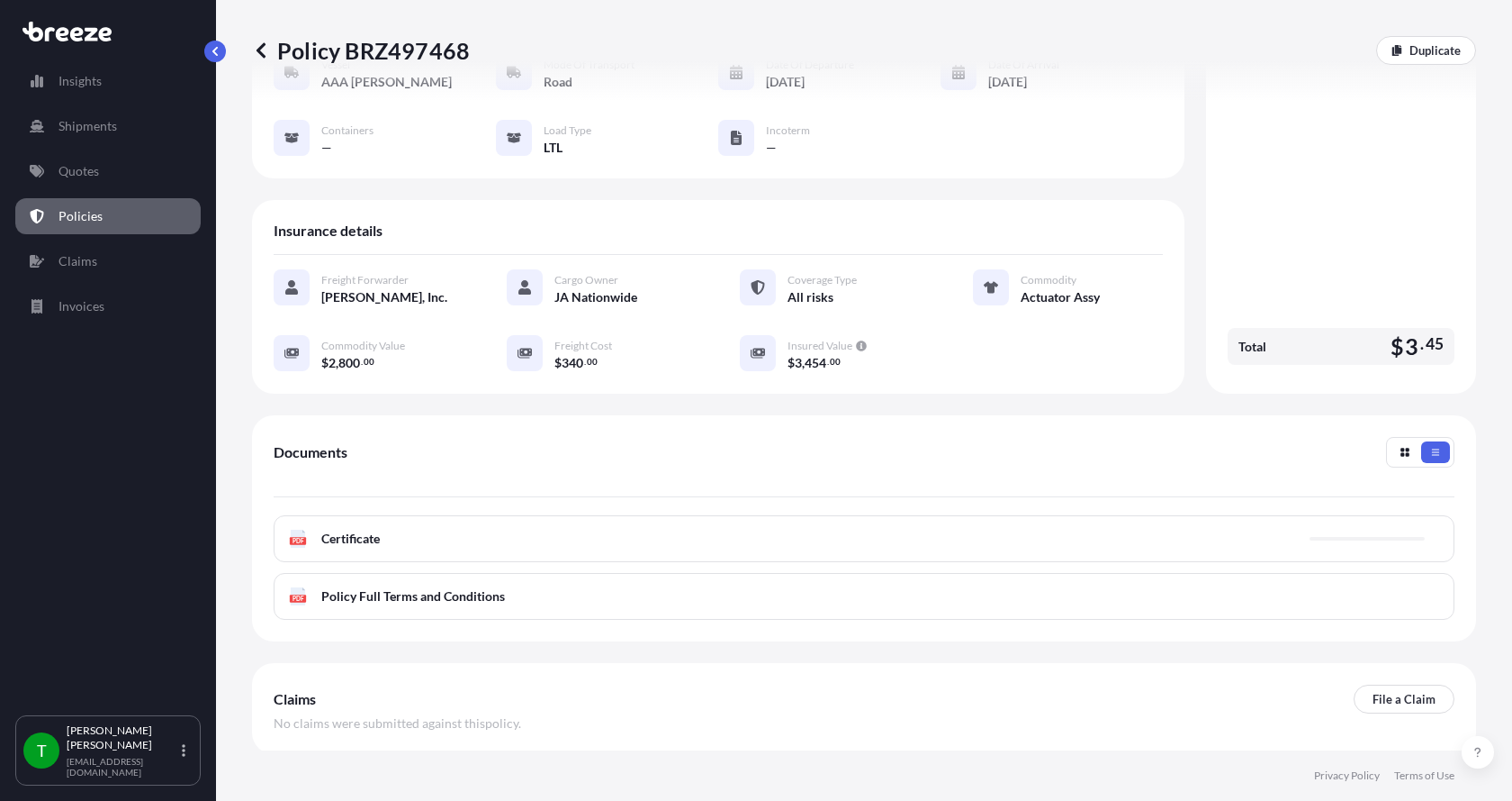
scroll to position [265, 0]
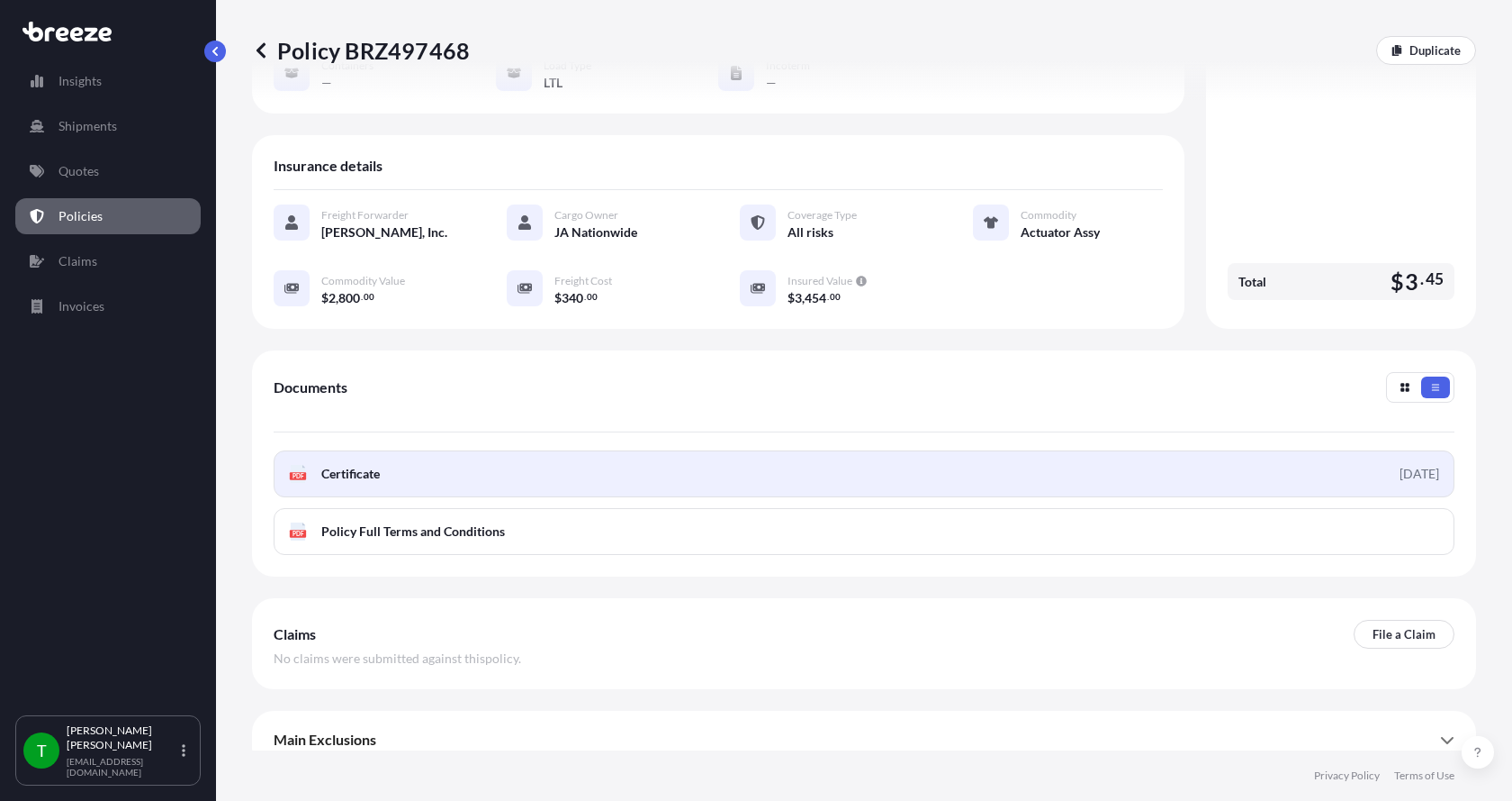
click at [297, 473] on text "PDF" at bounding box center [298, 476] width 12 height 6
